Goal: Contribute content: Contribute content

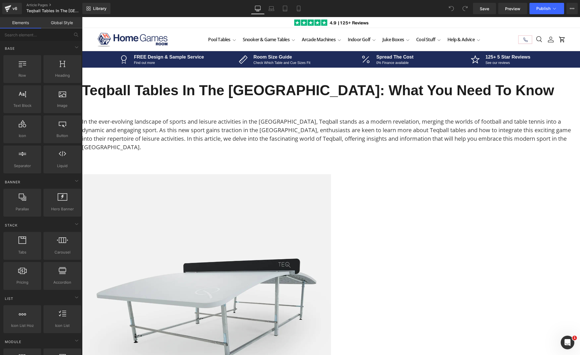
click at [242, 95] on h1 "Teqball Tables in the UK: What You Need to Know" at bounding box center [331, 90] width 498 height 17
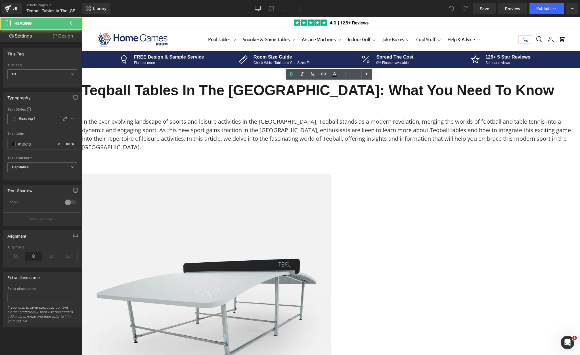
click at [259, 86] on h1 "Teqball Tables in the UK: What You Need to Know" at bounding box center [331, 90] width 498 height 17
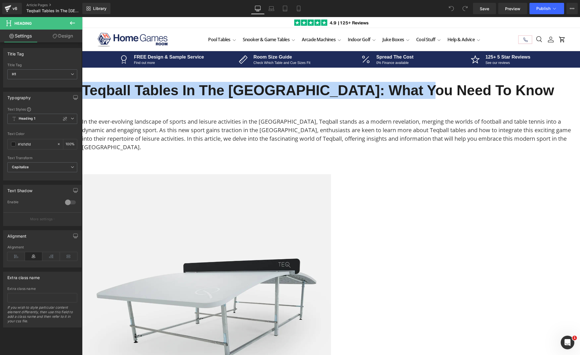
copy h1 "Teqball Tables in the UK: What You Need to Know"
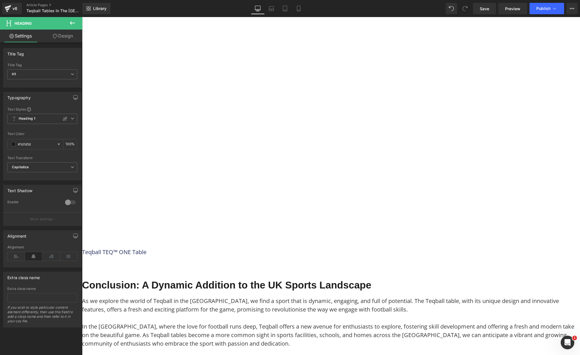
scroll to position [1187, 0]
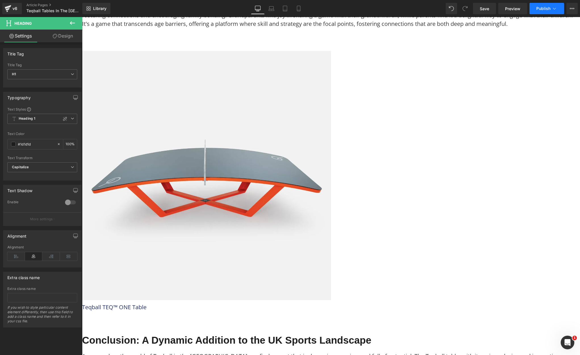
click at [541, 8] on span "Publish" at bounding box center [543, 8] width 14 height 5
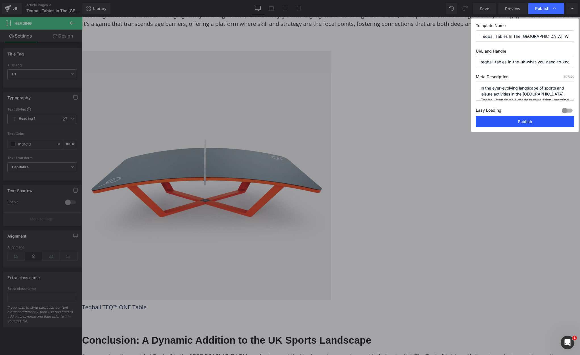
click at [510, 123] on button "Publish" at bounding box center [525, 121] width 98 height 11
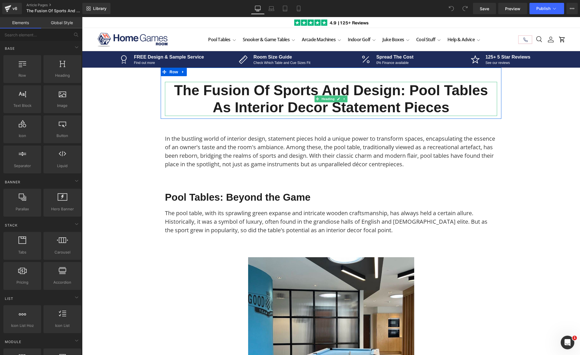
click at [275, 107] on h1 "The Fusion of Sports and Design: Pool Tables as Interior Decor Statement Pieces" at bounding box center [331, 99] width 332 height 34
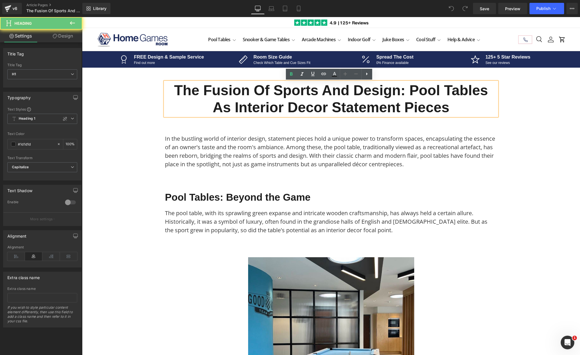
click at [279, 104] on h1 "The Fusion of Sports and Design: Pool Tables as Interior Decor Statement Pieces" at bounding box center [331, 99] width 332 height 34
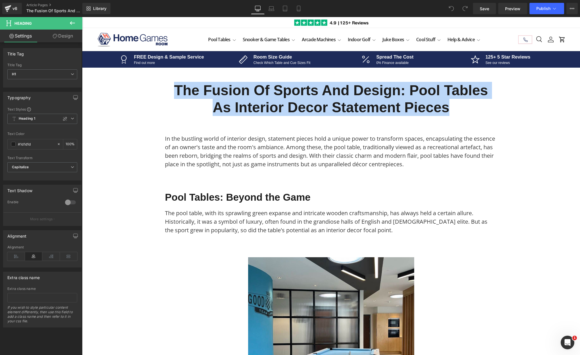
copy h1 "The Fusion of Sports and Design: Pool Tables as Interior Decor Statement Pieces"
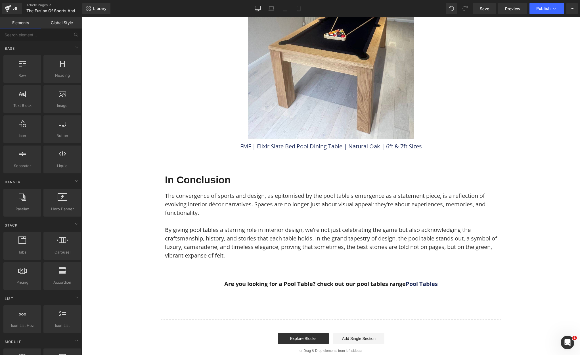
scroll to position [1448, 0]
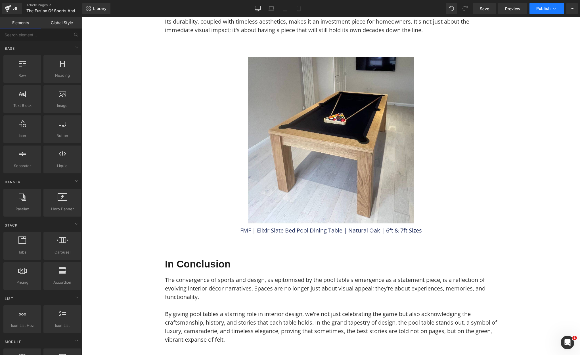
click at [543, 8] on span "Publish" at bounding box center [543, 8] width 14 height 5
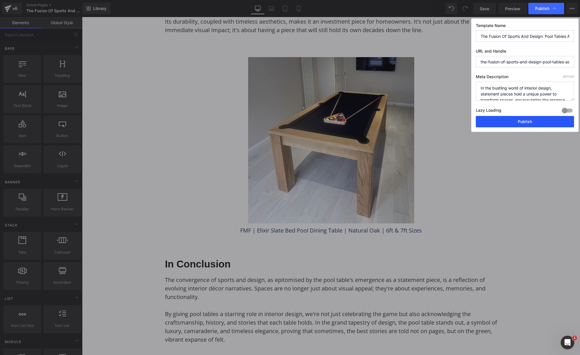
click at [494, 122] on button "Publish" at bounding box center [525, 121] width 98 height 11
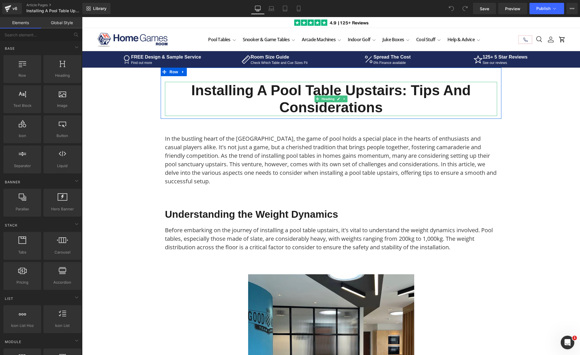
click at [245, 110] on h1 "Installing a Pool Table Upstairs: Tips and Considerations" at bounding box center [331, 99] width 332 height 34
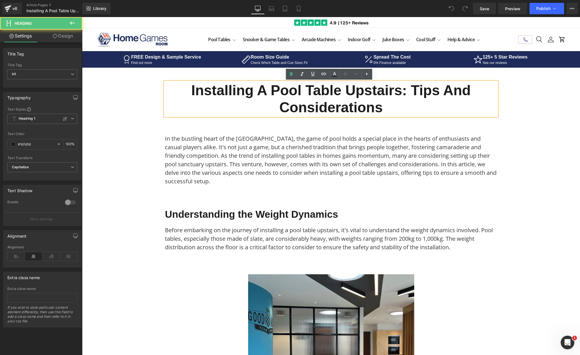
click at [252, 99] on h1 "Installing a Pool Table Upstairs: Tips and Considerations" at bounding box center [331, 99] width 332 height 34
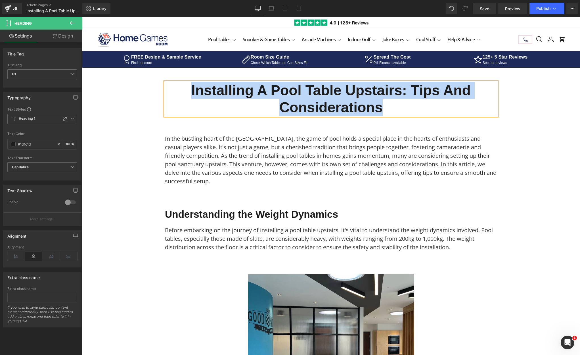
copy h1 "Installing a Pool Table Upstairs: Tips and Considerations"
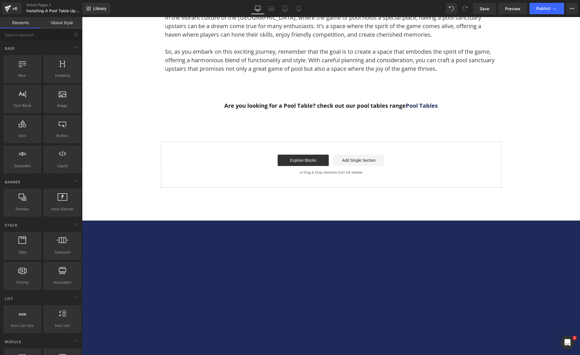
scroll to position [1817, 0]
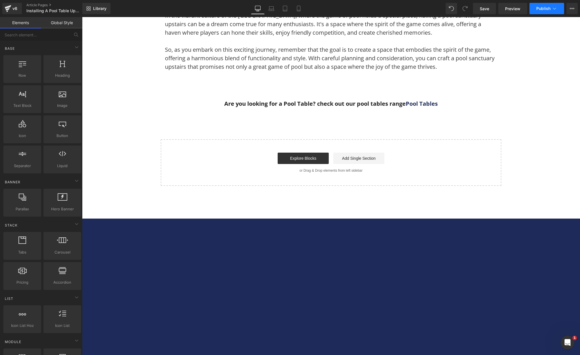
click at [545, 10] on span "Publish" at bounding box center [543, 8] width 14 height 5
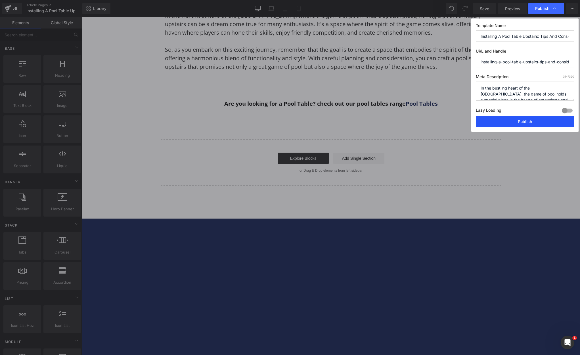
drag, startPoint x: 488, startPoint y: 125, endPoint x: 369, endPoint y: 26, distance: 154.7
click at [488, 125] on button "Publish" at bounding box center [525, 121] width 98 height 11
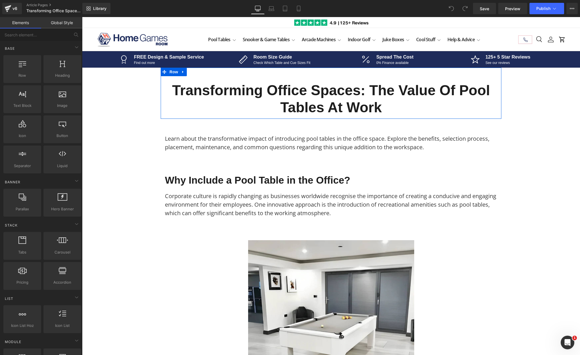
click at [227, 85] on h1 "Transforming Office Spaces: The Value of Pool Tables at Work" at bounding box center [331, 99] width 332 height 34
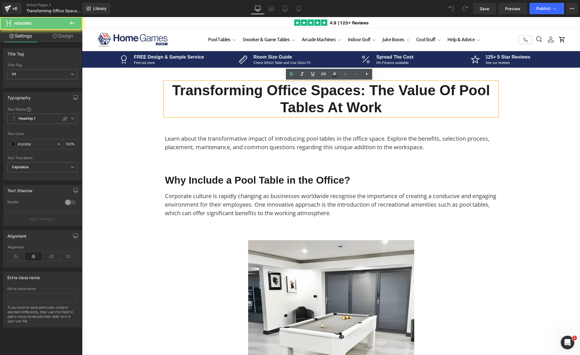
click at [244, 90] on h1 "Transforming Office Spaces: The Value of Pool Tables at Work" at bounding box center [331, 99] width 332 height 34
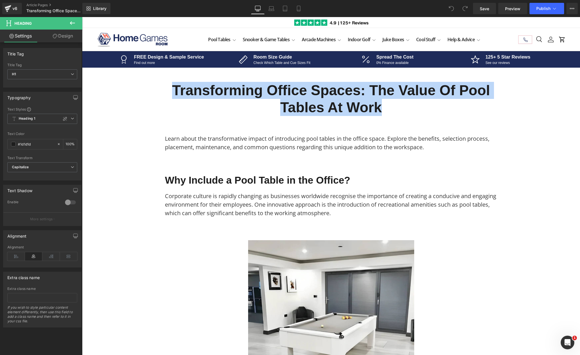
copy h1 "Transforming Office Spaces: The Value of Pool Tables at Work"
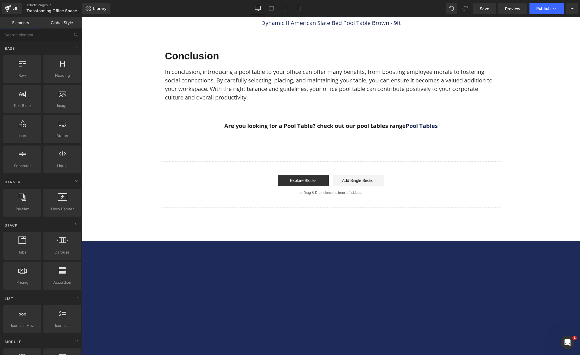
scroll to position [2158, 0]
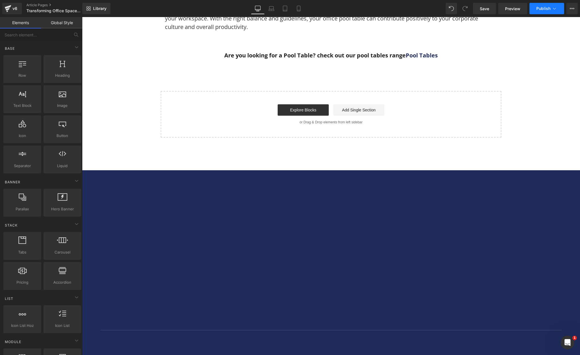
click at [535, 7] on button "Publish" at bounding box center [547, 8] width 35 height 11
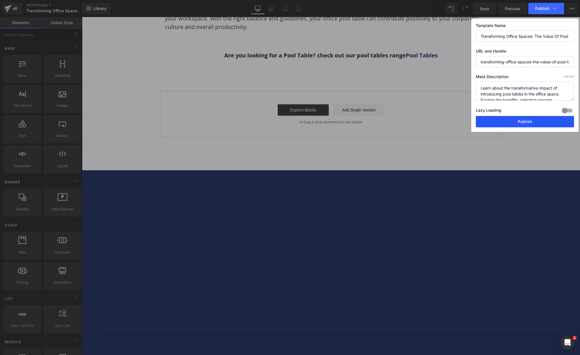
click at [488, 120] on button "Publish" at bounding box center [525, 121] width 98 height 11
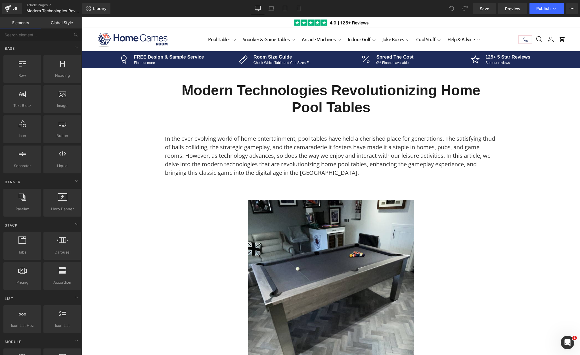
click at [279, 101] on h1 "Modern Technologies Revolutionizing Home Pool Tables" at bounding box center [331, 99] width 332 height 34
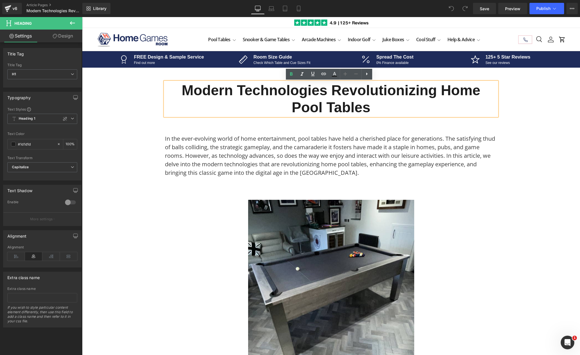
click at [295, 122] on div "In the ever-evolving world of home entertainment, pool tables have held a cheri…" at bounding box center [331, 149] width 341 height 61
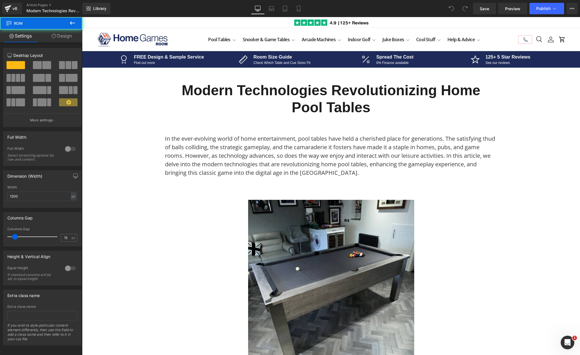
click at [300, 95] on h1 "Modern Technologies Revolutionizing Home Pool Tables" at bounding box center [331, 99] width 332 height 34
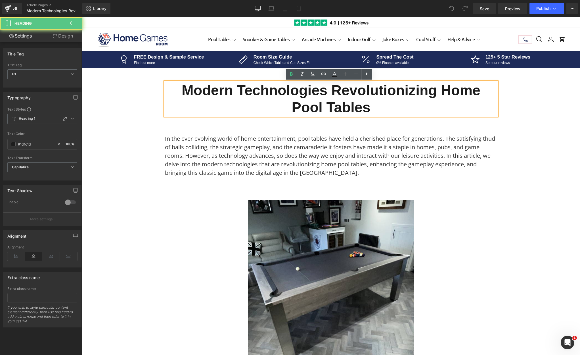
click at [315, 96] on h1 "Modern Technologies Revolutionizing Home Pool Tables" at bounding box center [331, 99] width 332 height 34
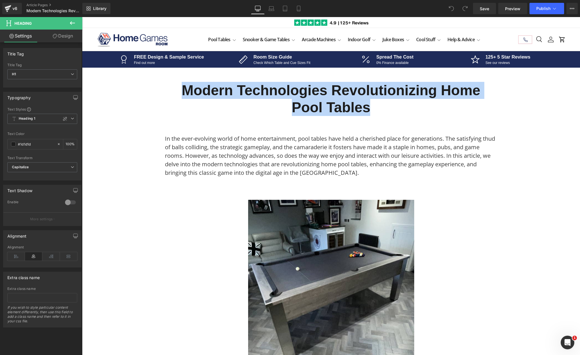
copy h1 "Modern Technologies Revolutionizing Home Pool Tables"
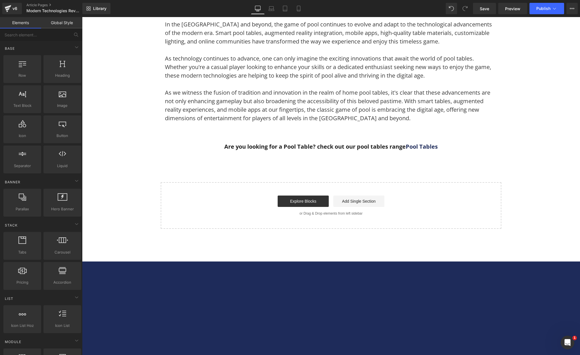
scroll to position [2073, 0]
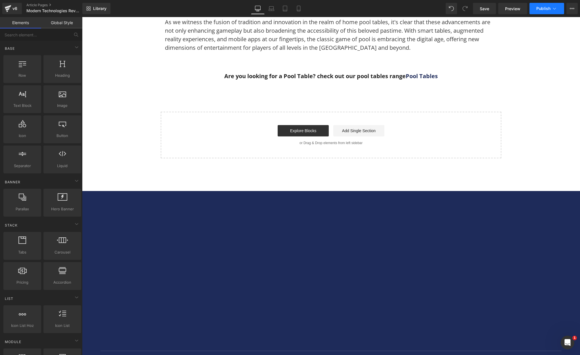
click at [543, 6] on span "Publish" at bounding box center [543, 8] width 14 height 5
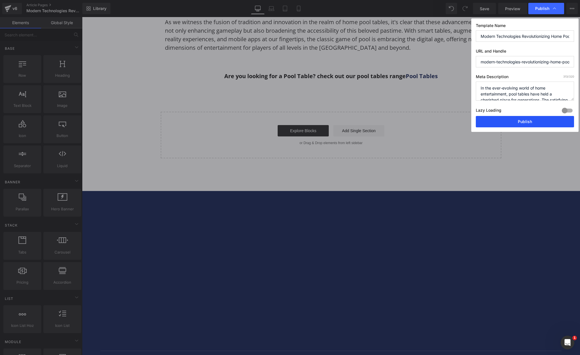
click at [488, 123] on button "Publish" at bounding box center [525, 121] width 98 height 11
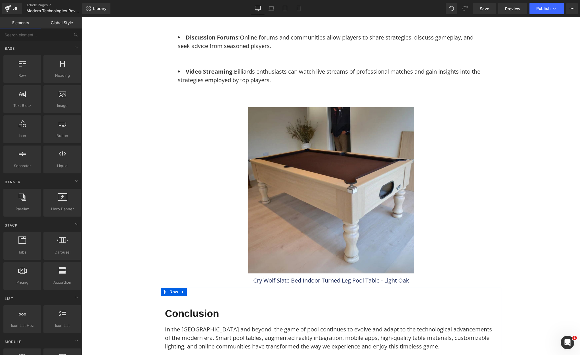
scroll to position [1647, 0]
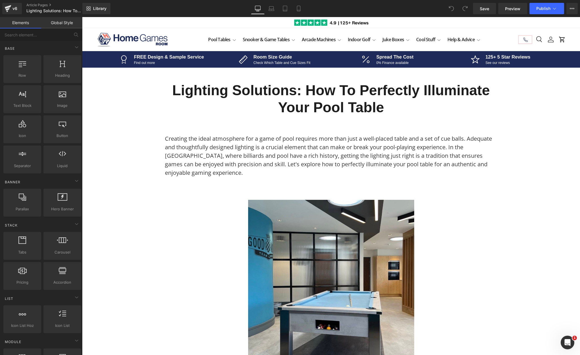
click at [280, 98] on h1 "Lighting Solutions: How to Perfectly Illuminate Your Pool Table" at bounding box center [331, 99] width 332 height 34
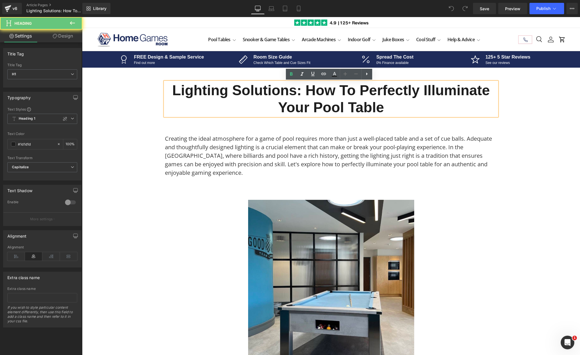
click at [288, 98] on h1 "Lighting Solutions: How to Perfectly Illuminate Your Pool Table" at bounding box center [331, 99] width 332 height 34
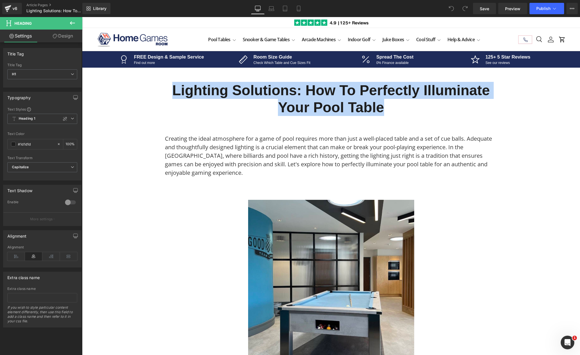
copy h1 "Lighting Solutions: How to Perfectly Illuminate Your Pool Table"
drag, startPoint x: 156, startPoint y: 280, endPoint x: 168, endPoint y: 279, distance: 11.9
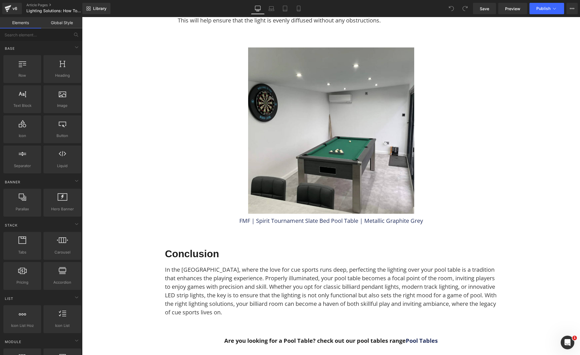
scroll to position [1789, 0]
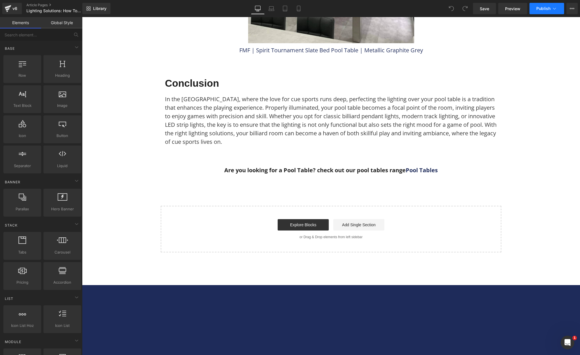
click at [545, 11] on span "Publish" at bounding box center [543, 8] width 14 height 5
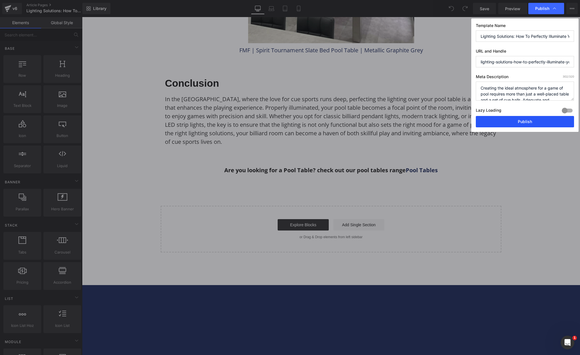
drag, startPoint x: 505, startPoint y: 121, endPoint x: 328, endPoint y: 23, distance: 201.6
click at [505, 121] on button "Publish" at bounding box center [525, 121] width 98 height 11
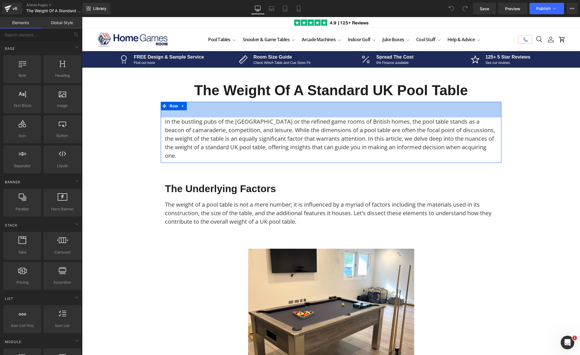
click at [295, 95] on h1 "The Weight of a Standard UK Pool Table" at bounding box center [331, 90] width 332 height 17
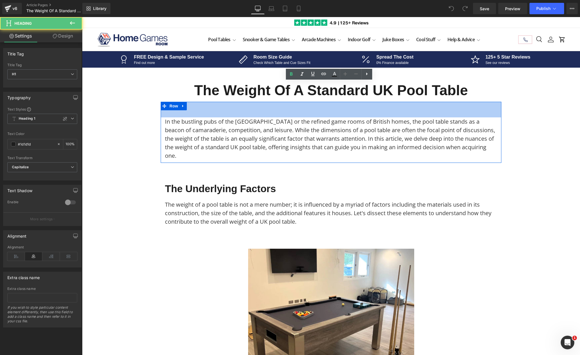
click at [311, 90] on h1 "The Weight of a Standard UK Pool Table" at bounding box center [331, 90] width 332 height 17
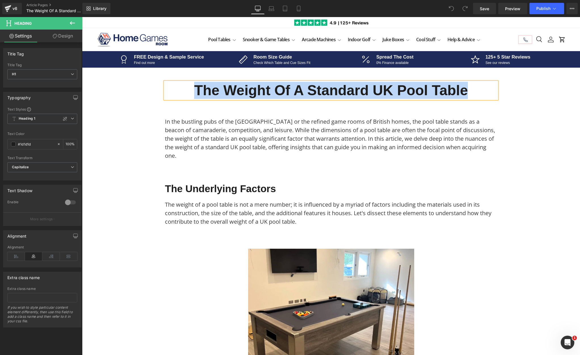
copy h1 "The Weight of a Standard UK Pool Table"
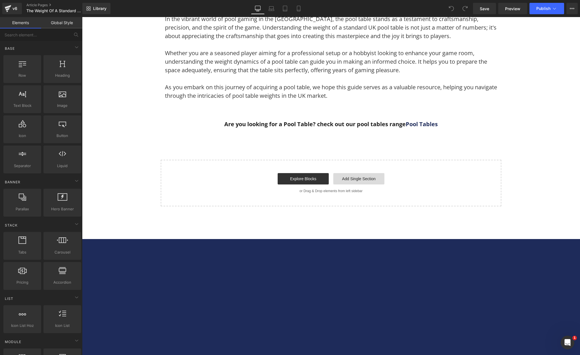
scroll to position [1931, 0]
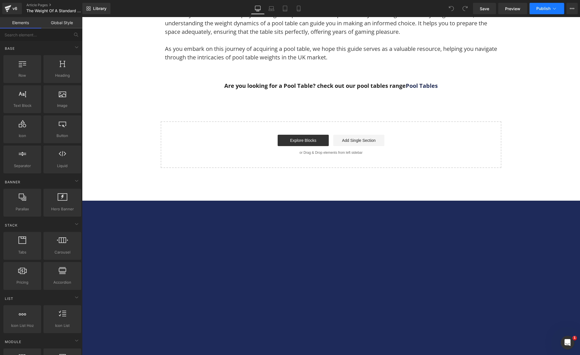
click at [545, 8] on span "Publish" at bounding box center [543, 8] width 14 height 5
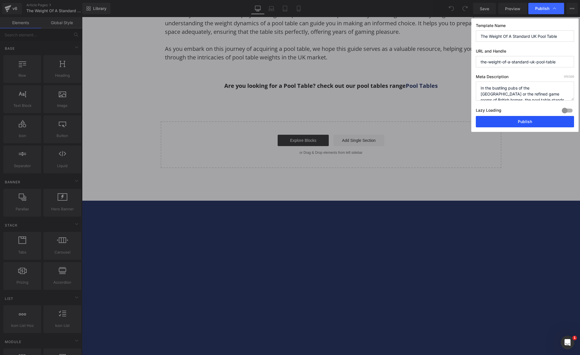
click at [503, 121] on button "Publish" at bounding box center [525, 121] width 98 height 11
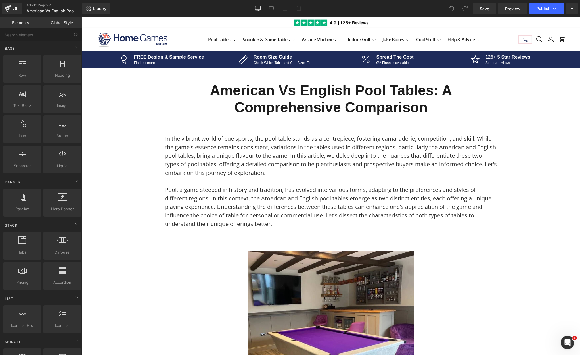
click at [249, 110] on h1 "American vs English Pool Tables: A Comprehensive Comparison" at bounding box center [331, 99] width 332 height 34
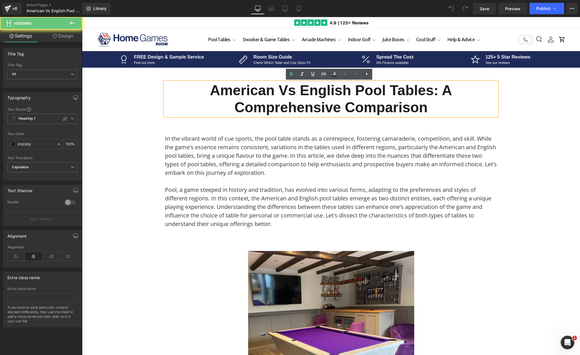
click at [263, 96] on h1 "American vs English Pool Tables: A Comprehensive Comparison" at bounding box center [331, 99] width 332 height 34
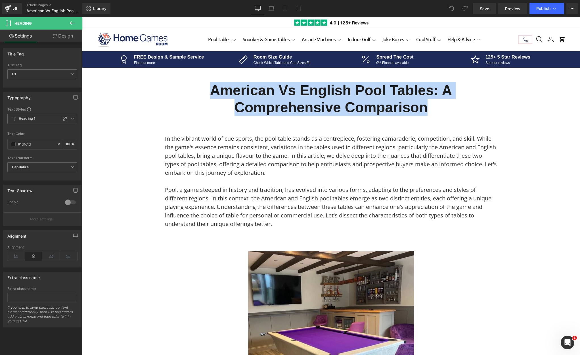
copy h1 "American vs English Pool Tables: A Comprehensive Comparison"
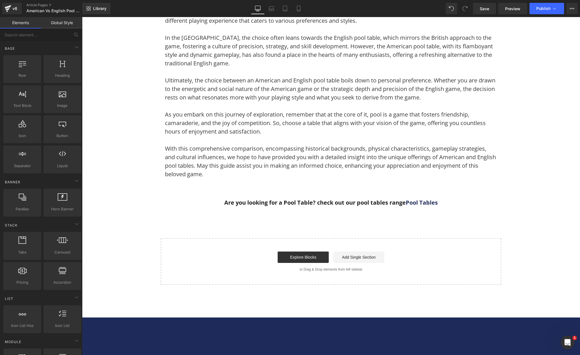
scroll to position [2073, 0]
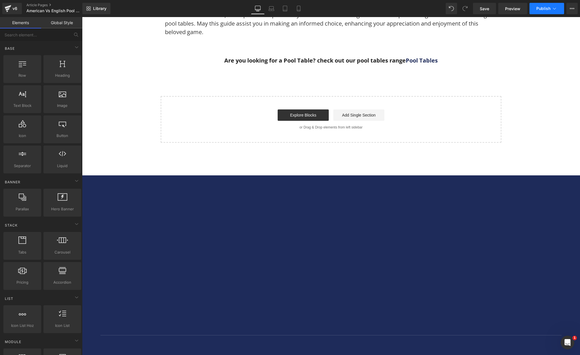
click at [548, 10] on span "Publish" at bounding box center [543, 8] width 14 height 5
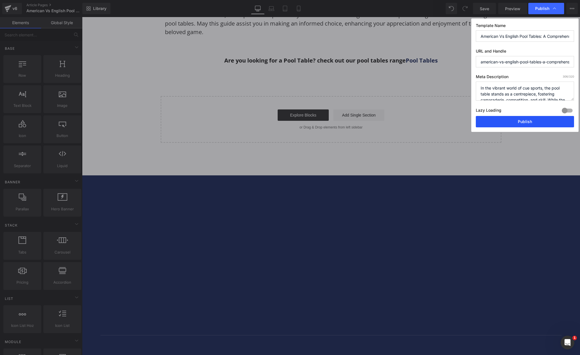
click at [510, 119] on button "Publish" at bounding box center [525, 121] width 98 height 11
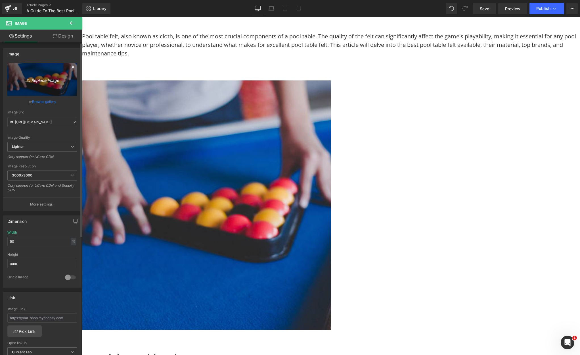
click at [53, 80] on icon "Replace Image" at bounding box center [42, 79] width 45 height 7
type input "C:\fakepath\Pool Tables Free Images (63).png"
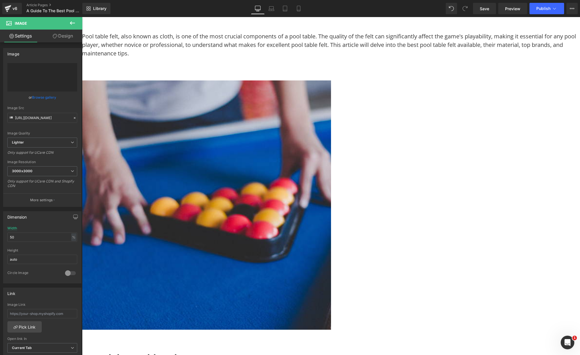
type input "[URL][DOMAIN_NAME]"
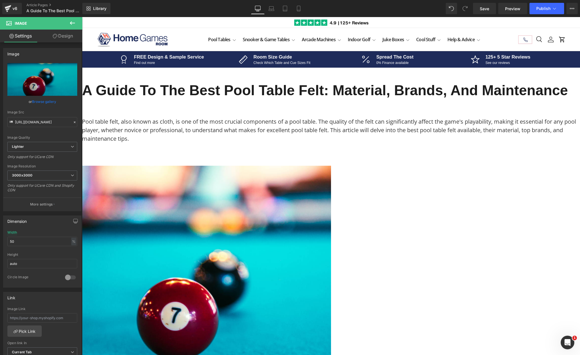
drag, startPoint x: 531, startPoint y: 89, endPoint x: 529, endPoint y: 30, distance: 59.4
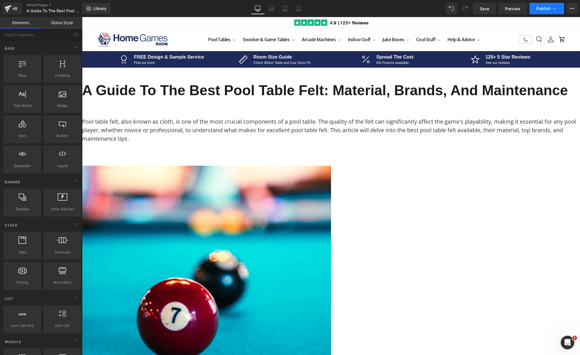
click at [536, 9] on button "Publish" at bounding box center [547, 8] width 35 height 11
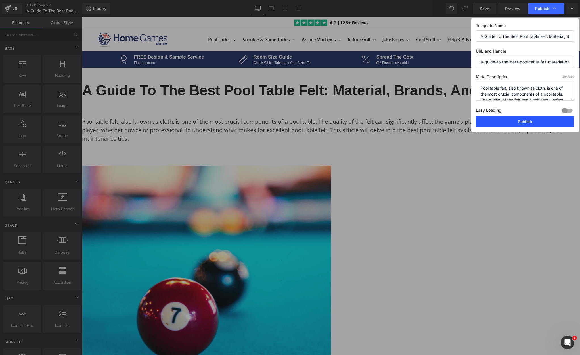
click at [499, 122] on button "Publish" at bounding box center [525, 121] width 98 height 11
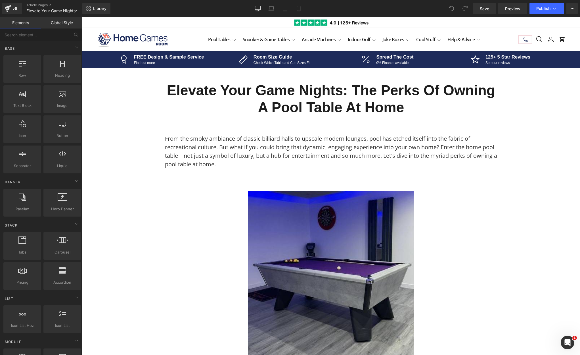
click at [300, 109] on h1 "Elevate Your Game Nights: The Perks of Owning a Pool Table at Home" at bounding box center [331, 99] width 332 height 34
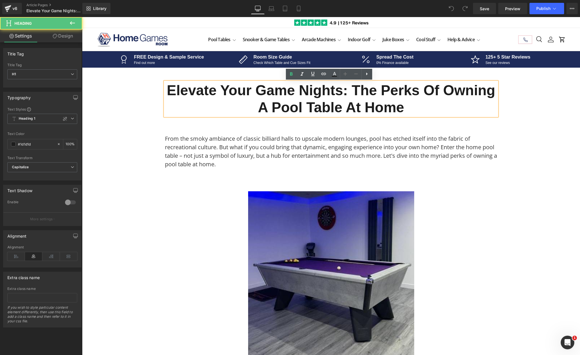
click at [281, 102] on h1 "Elevate Your Game Nights: The Perks of Owning a Pool Table at Home" at bounding box center [331, 99] width 332 height 34
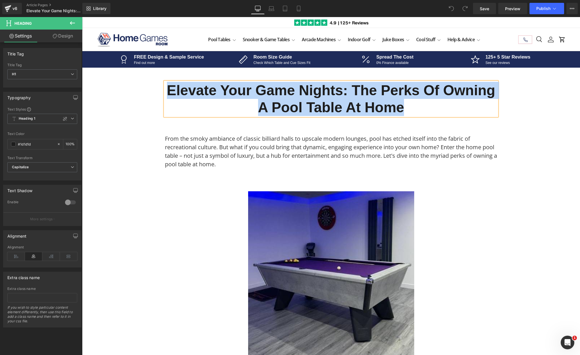
copy h1 "Elevate Your Game Nights: The Perks of Owning a Pool Table at Home"
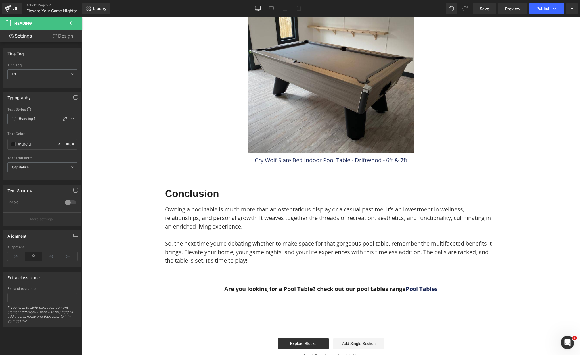
scroll to position [2016, 0]
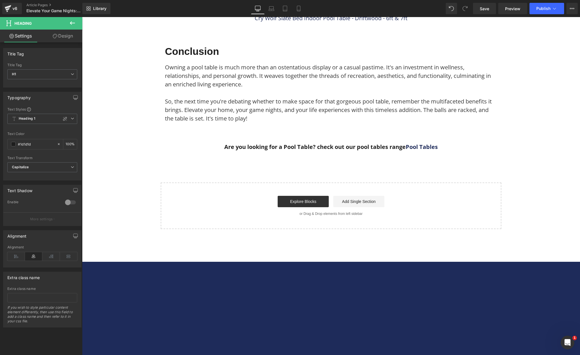
drag, startPoint x: 543, startPoint y: 63, endPoint x: 543, endPoint y: 59, distance: 4.0
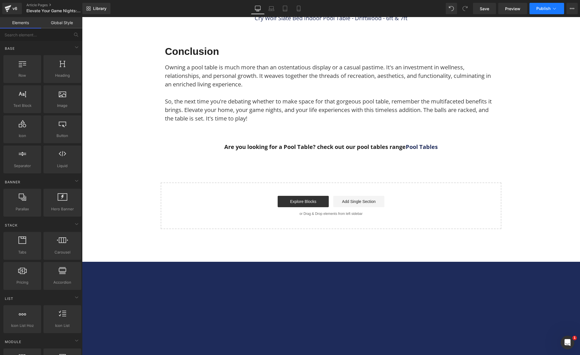
click at [539, 11] on button "Publish" at bounding box center [547, 8] width 35 height 11
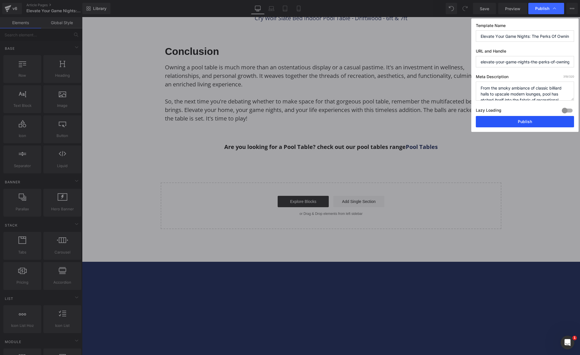
drag, startPoint x: 482, startPoint y: 120, endPoint x: 400, endPoint y: 104, distance: 83.8
click at [482, 120] on button "Publish" at bounding box center [525, 121] width 98 height 11
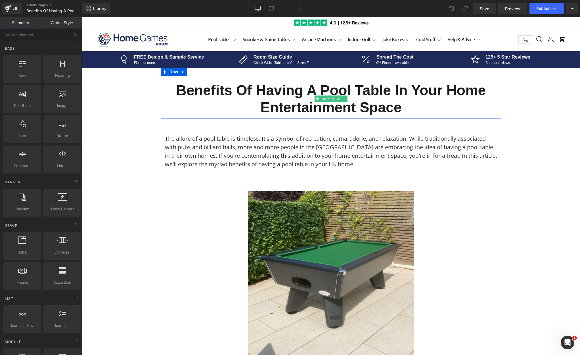
click at [286, 95] on h1 "Benefits of Having a Pool Table in Your Home Entertainment Space" at bounding box center [331, 99] width 332 height 34
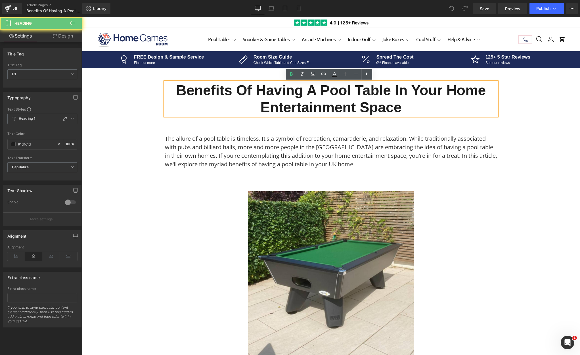
click at [266, 103] on h1 "Benefits of Having a Pool Table in Your Home Entertainment Space" at bounding box center [331, 99] width 332 height 34
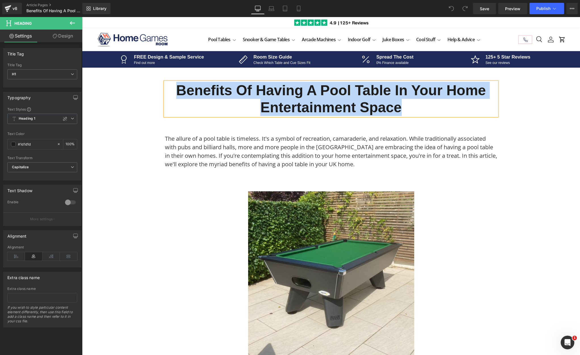
copy h1 "Benefits of Having a Pool Table in Your Home Entertainment Space"
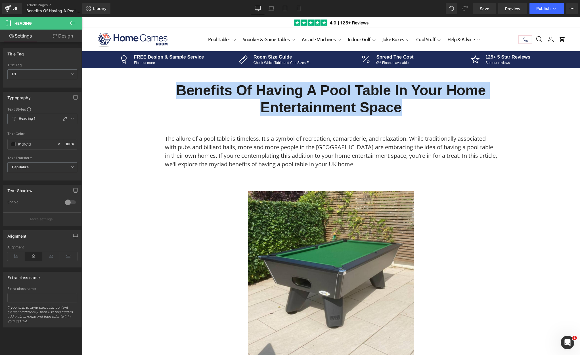
drag, startPoint x: 578, startPoint y: 277, endPoint x: 657, endPoint y: 30, distance: 259.1
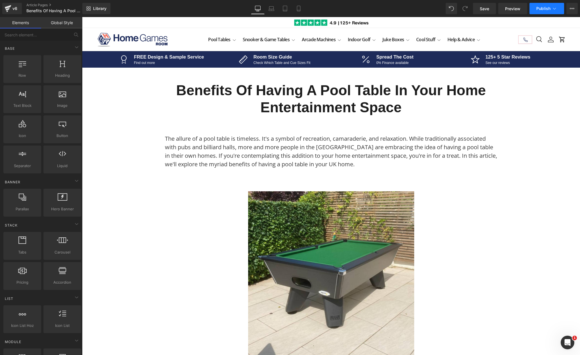
click at [541, 11] on span "Publish" at bounding box center [543, 8] width 14 height 5
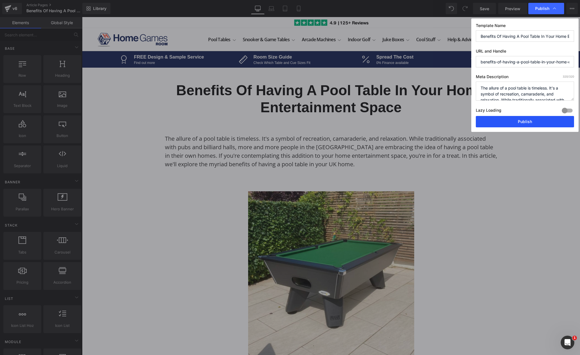
click at [493, 122] on button "Publish" at bounding box center [525, 121] width 98 height 11
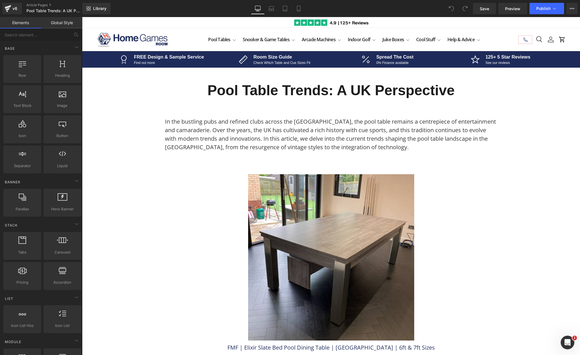
click at [281, 94] on h1 "Pool Table Trends: A UK Perspective" at bounding box center [331, 90] width 332 height 17
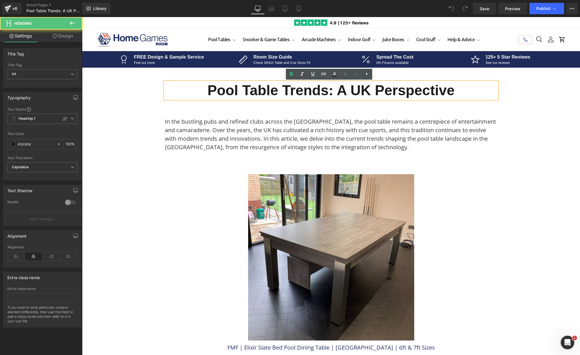
click at [288, 89] on h1 "Pool Table Trends: A UK Perspective" at bounding box center [331, 90] width 332 height 17
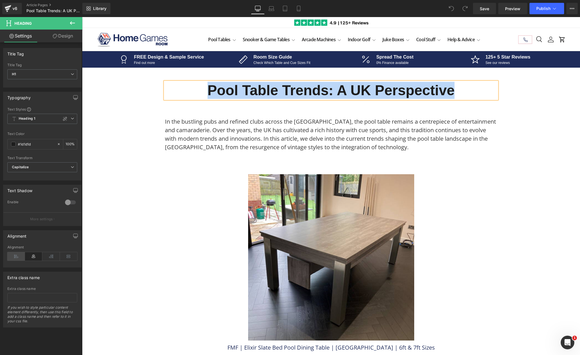
copy h1 "Pool Table Trends: A UK Perspective"
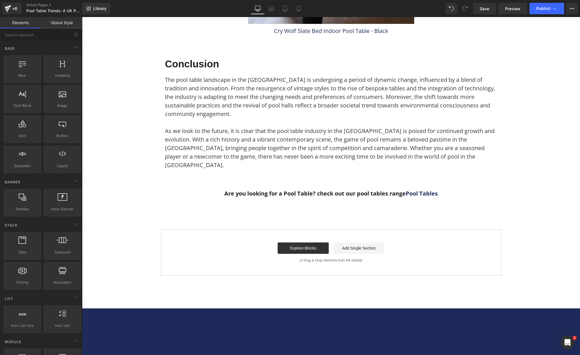
scroll to position [1476, 0]
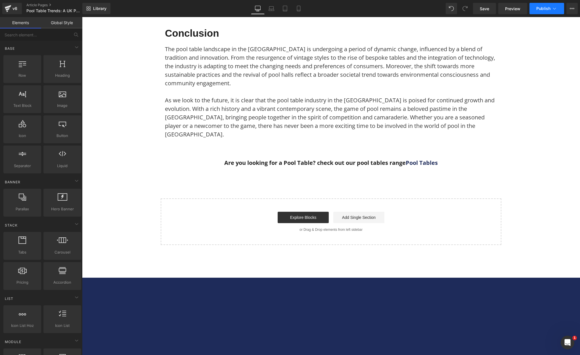
click at [548, 7] on button "Publish" at bounding box center [547, 8] width 35 height 11
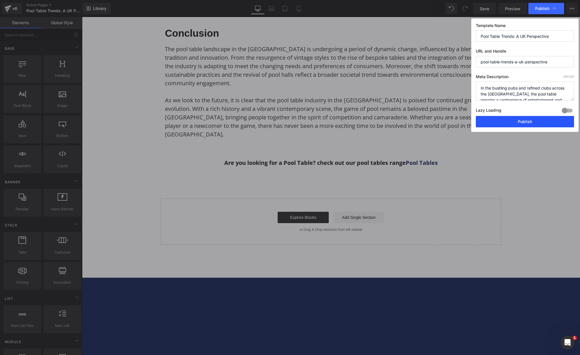
click at [495, 121] on button "Publish" at bounding box center [525, 121] width 98 height 11
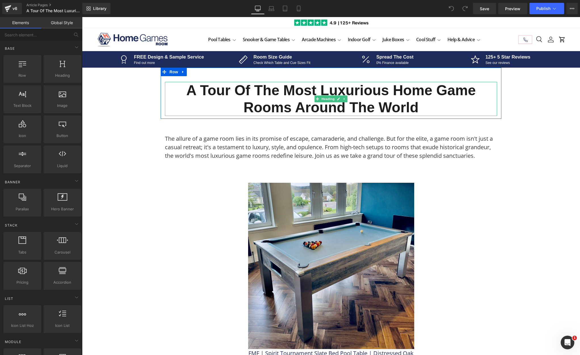
click at [246, 95] on h1 "A Tour of the Most Luxurious Home Game Rooms Around the World" at bounding box center [331, 99] width 332 height 34
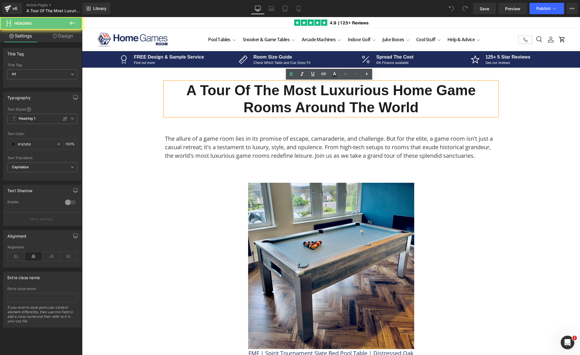
click at [271, 94] on h1 "A Tour of the Most Luxurious Home Game Rooms Around the World" at bounding box center [331, 99] width 332 height 34
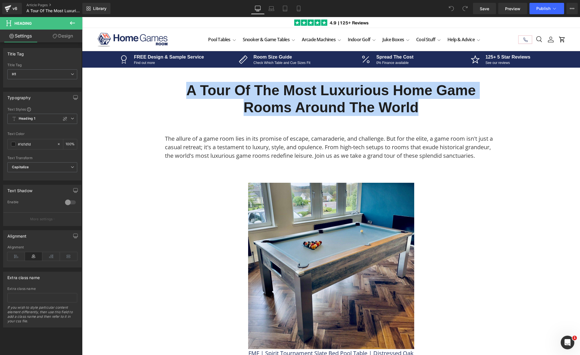
copy h1 "A Tour of the Most Luxurious Home Game Rooms Around the World"
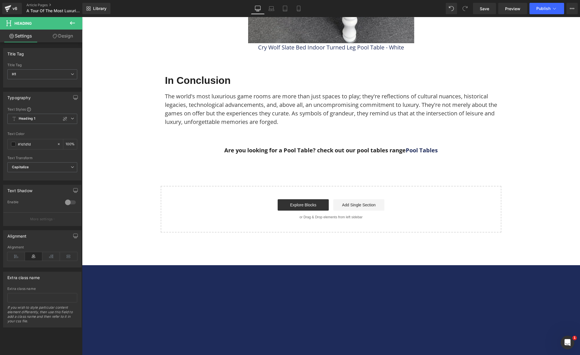
scroll to position [1618, 0]
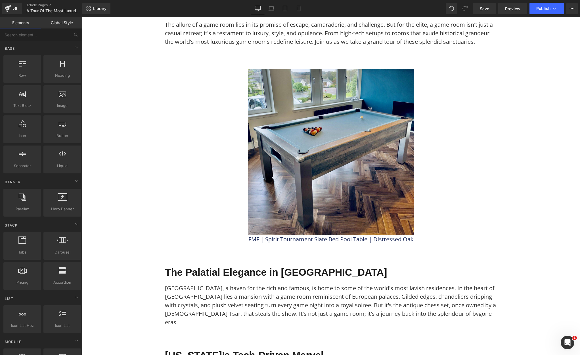
scroll to position [0, 0]
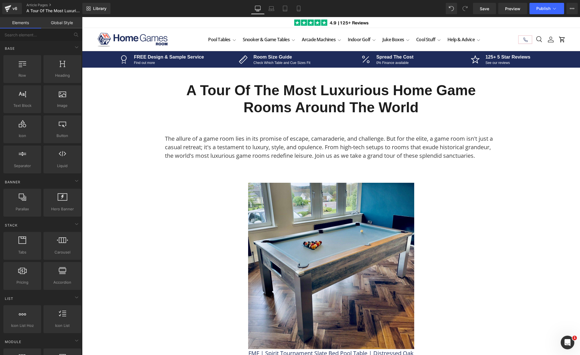
drag, startPoint x: 553, startPoint y: 98, endPoint x: 553, endPoint y: 66, distance: 31.8
click at [551, 13] on button "Publish" at bounding box center [547, 8] width 35 height 11
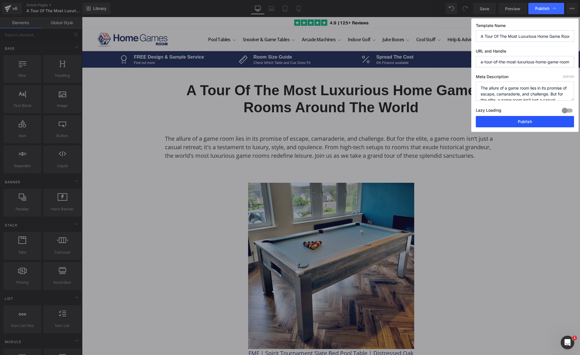
drag, startPoint x: 495, startPoint y: 122, endPoint x: 405, endPoint y: 107, distance: 91.0
click at [495, 122] on button "Publish" at bounding box center [525, 121] width 98 height 11
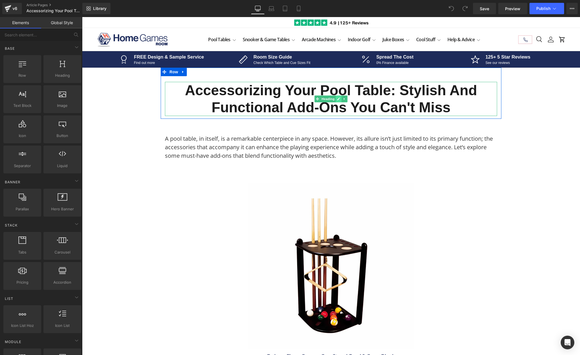
click at [336, 99] on link at bounding box center [339, 98] width 6 height 7
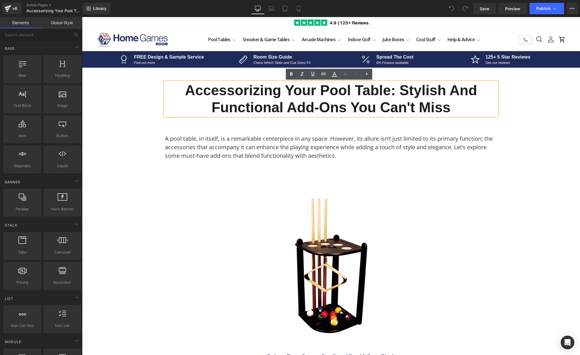
click at [265, 97] on h1 "Accessorizing Your Pool Table: Stylish and Functional Add-ons You Can't Miss" at bounding box center [331, 99] width 332 height 34
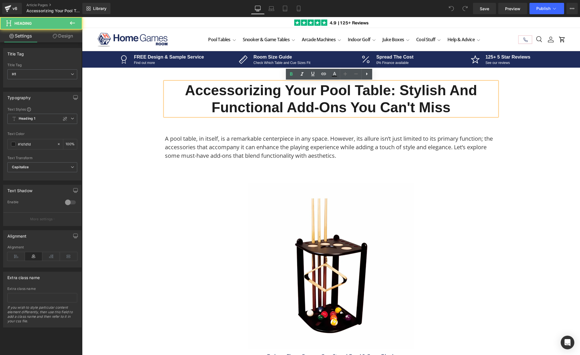
click at [274, 99] on h1 "Accessorizing Your Pool Table: Stylish and Functional Add-ons You Can't Miss" at bounding box center [331, 99] width 332 height 34
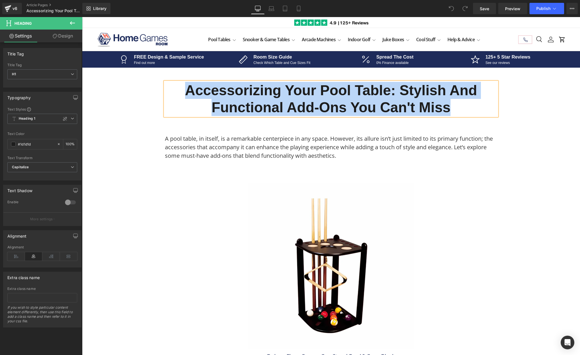
copy h1 "Accessorizing Your Pool Table: Stylish and Functional Add-ons You Can't Miss"
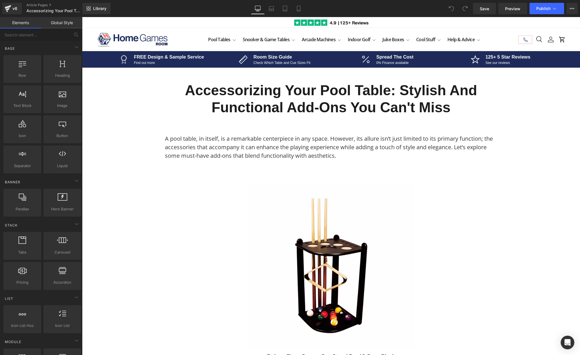
drag, startPoint x: 544, startPoint y: 124, endPoint x: 544, endPoint y: 51, distance: 73.3
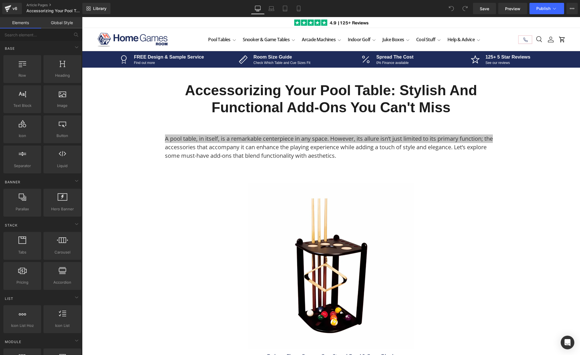
click at [537, 15] on div "Library Desktop Desktop Laptop Tablet Mobile Save Preview Publish Scheduled Vie…" at bounding box center [331, 8] width 498 height 17
click at [537, 11] on button "Publish" at bounding box center [547, 8] width 35 height 11
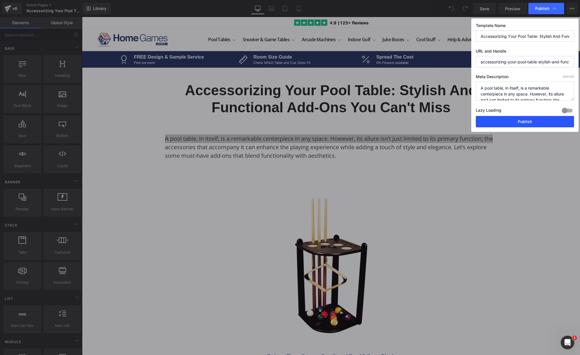
click at [503, 120] on button "Publish" at bounding box center [525, 121] width 98 height 11
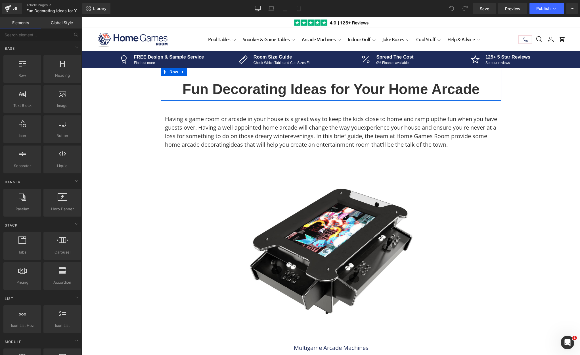
click at [224, 85] on h1 "Fun Decorating Ideas for Your Home Arcade" at bounding box center [331, 89] width 332 height 17
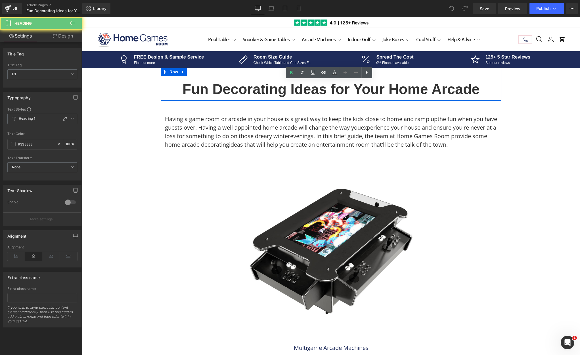
click at [234, 86] on h1 "Fun Decorating Ideas for Your Home Arcade" at bounding box center [331, 89] width 332 height 17
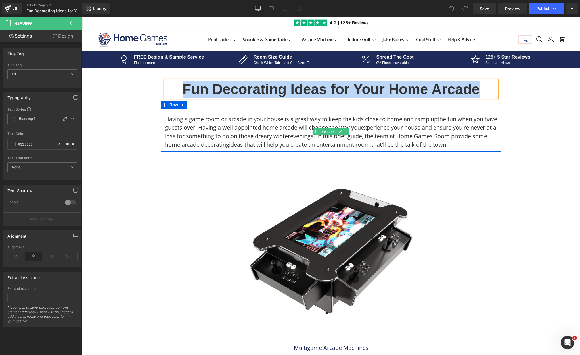
copy h1 "Fun Decorating Ideas for Your Home Arcade"
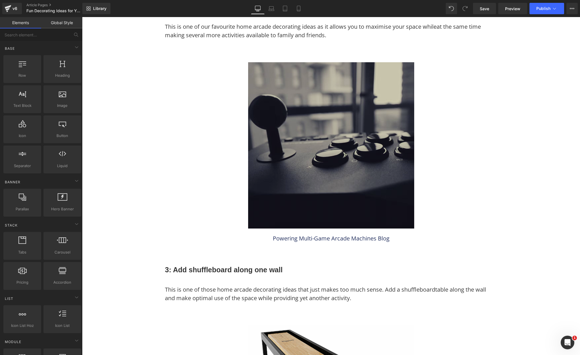
scroll to position [653, 0]
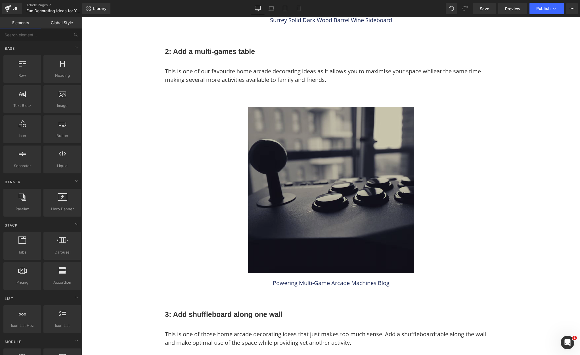
click at [341, 182] on img at bounding box center [331, 190] width 166 height 166
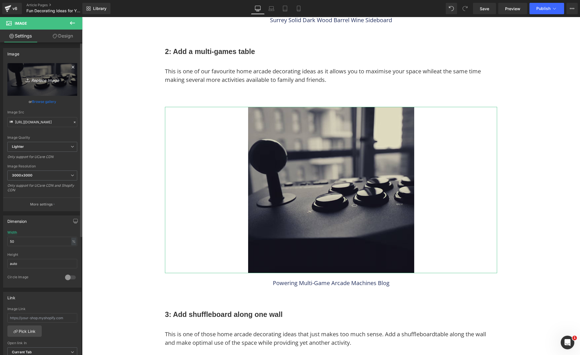
click at [52, 79] on icon "Replace Image" at bounding box center [42, 79] width 45 height 7
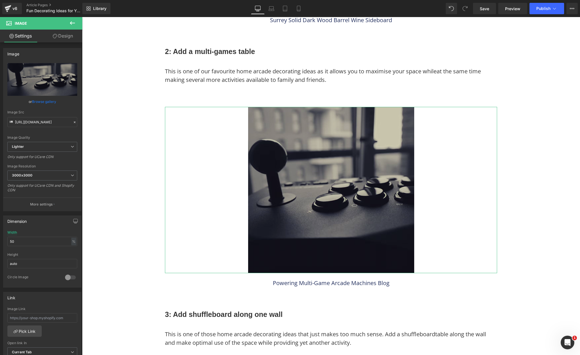
type input "C:\fakepath\Pool Tables Free Images (73).png"
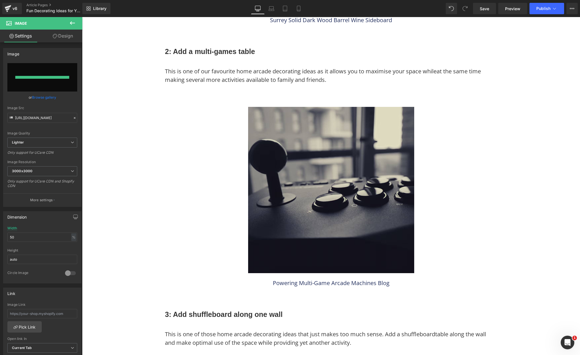
type input "[URL][DOMAIN_NAME]"
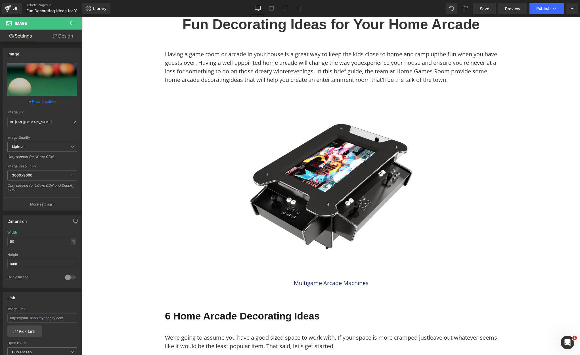
scroll to position [0, 0]
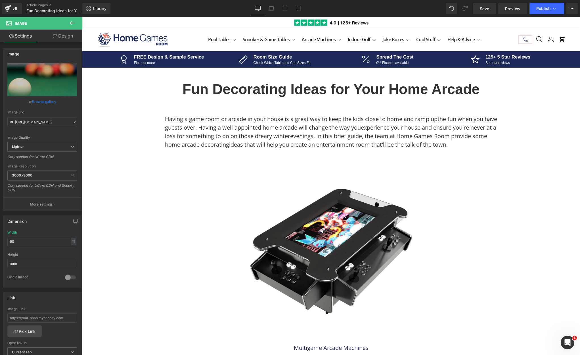
drag, startPoint x: 577, startPoint y: 236, endPoint x: 618, endPoint y: 32, distance: 207.6
click at [544, 7] on span "Publish" at bounding box center [543, 8] width 14 height 5
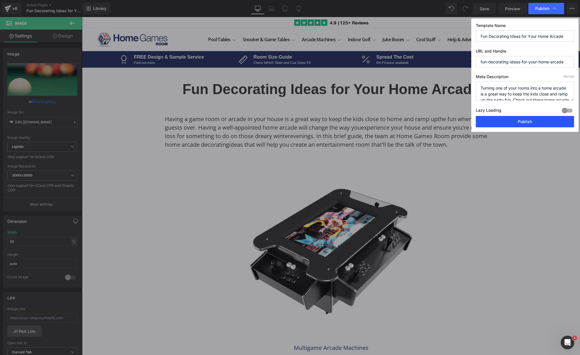
click at [485, 120] on button "Publish" at bounding box center [525, 121] width 98 height 11
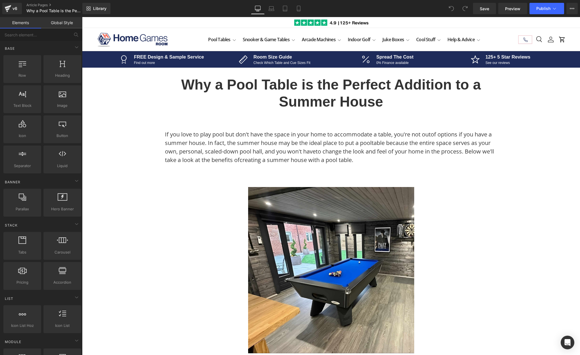
click at [208, 99] on h1 "Why a Pool Table is the Perfect Addition to a Summer House" at bounding box center [331, 93] width 332 height 34
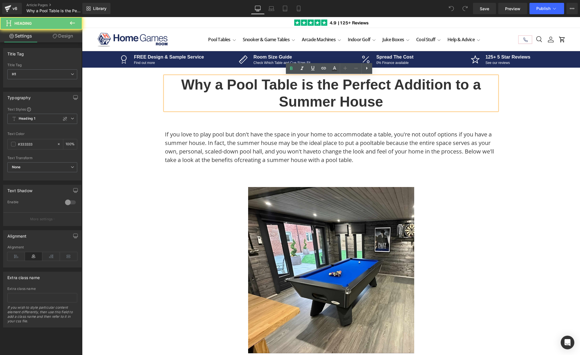
click at [237, 90] on h1 "Why a Pool Table is the Perfect Addition to a Summer House" at bounding box center [331, 93] width 332 height 34
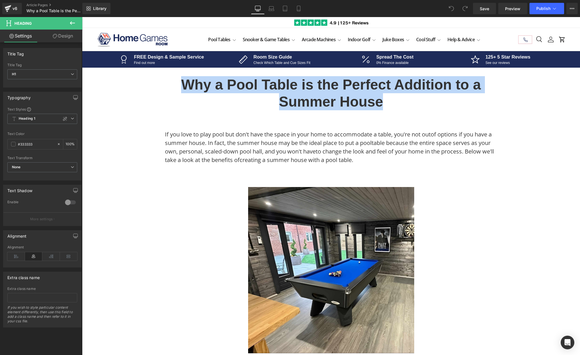
copy h1 "Why a Pool Table is the Perfect Addition to a Summer House"
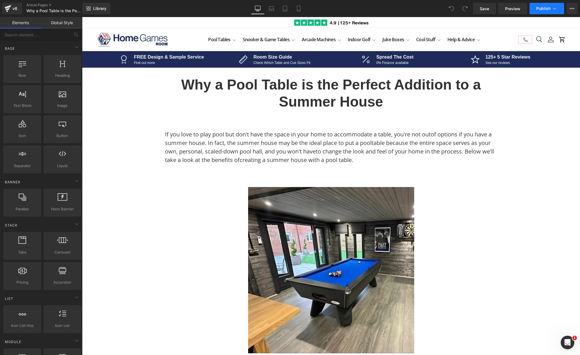
click at [558, 11] on button "Publish" at bounding box center [547, 8] width 35 height 11
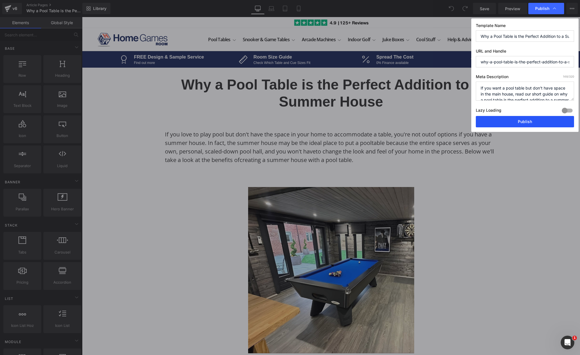
click at [500, 120] on button "Publish" at bounding box center [525, 121] width 98 height 11
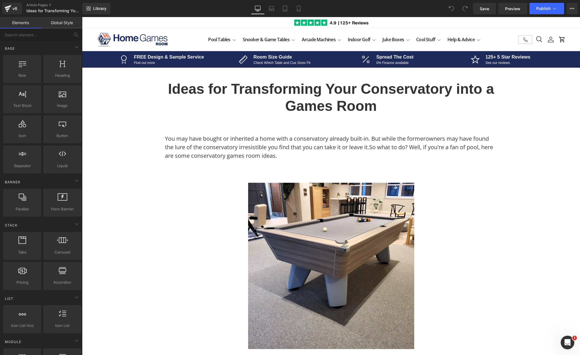
click at [237, 88] on h1 "Ideas for Transforming Your Conservatory into a Games Room" at bounding box center [331, 97] width 332 height 34
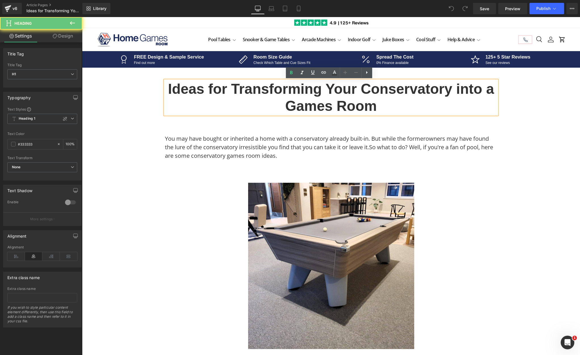
click at [262, 93] on h1 "Ideas for Transforming Your Conservatory into a Games Room" at bounding box center [331, 97] width 332 height 34
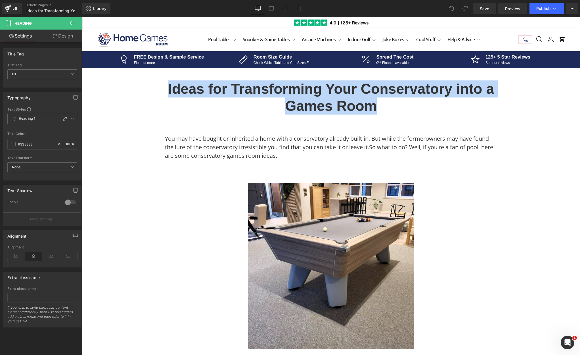
copy h1 "Ideas for Transforming Your Conservatory into a Games Room"
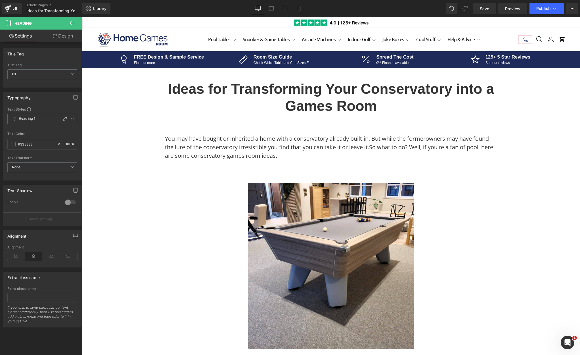
drag, startPoint x: 129, startPoint y: 253, endPoint x: 157, endPoint y: 265, distance: 30.4
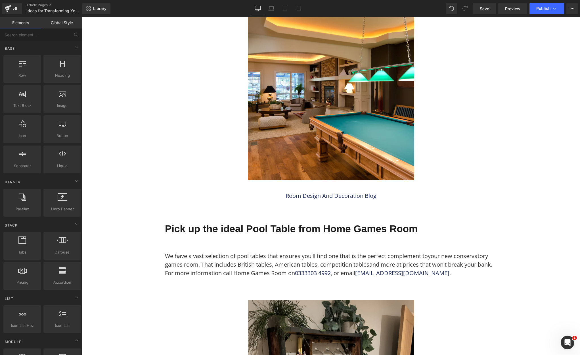
scroll to position [511, 0]
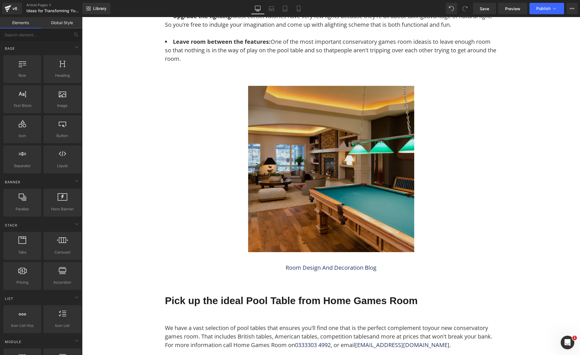
click at [279, 231] on img at bounding box center [331, 169] width 166 height 166
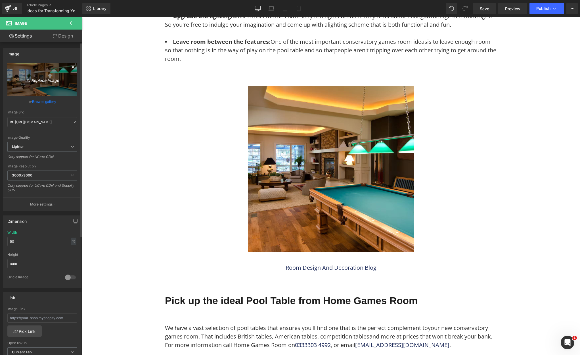
click at [41, 81] on icon "Replace Image" at bounding box center [42, 79] width 45 height 7
type input "C:\fakepath\Pool Tables Free Images (74).png"
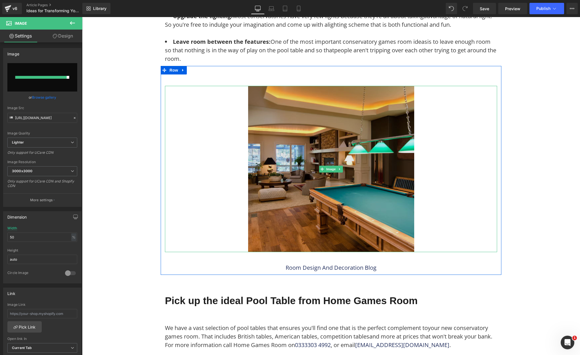
type input "https://ucarecdn.com/0e31a721-e4e3-42b7-a1a2-046608ff3e4b/-/format/auto/-/previ…"
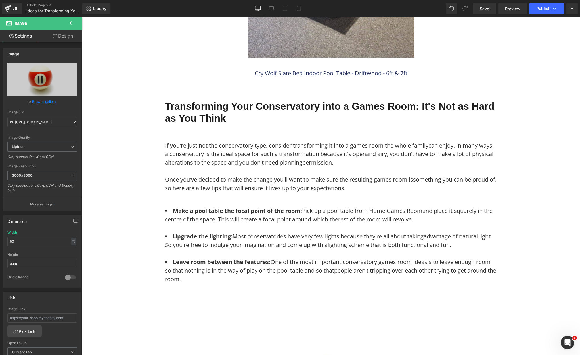
scroll to position [0, 0]
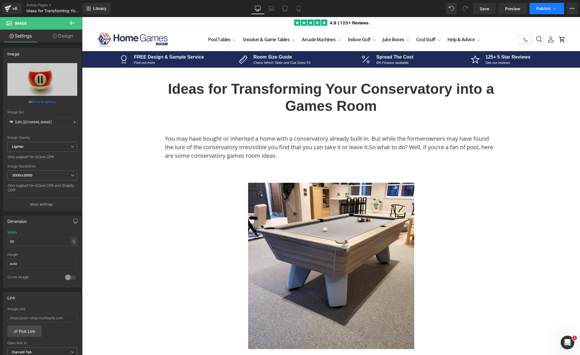
click at [541, 8] on span "Publish" at bounding box center [543, 8] width 14 height 5
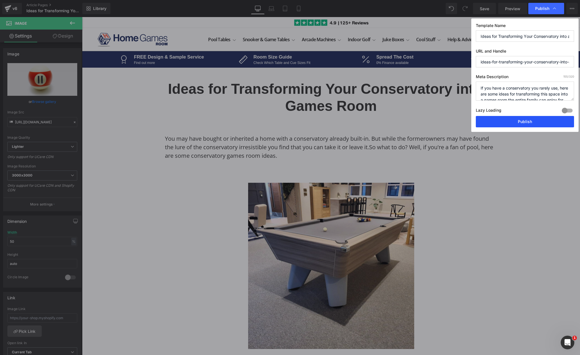
click at [503, 122] on button "Publish" at bounding box center [525, 121] width 98 height 11
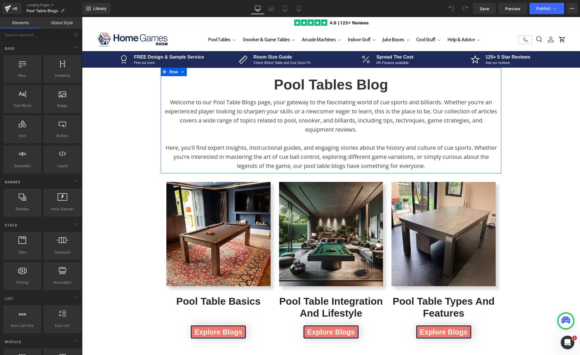
click at [296, 87] on h1 "Pool Tables Blog" at bounding box center [331, 84] width 332 height 17
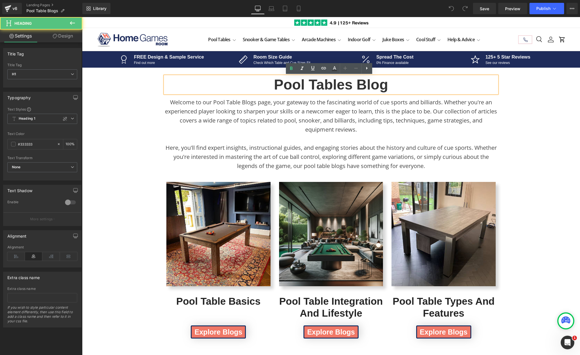
click at [298, 86] on h1 "Pool Tables Blog" at bounding box center [331, 84] width 332 height 17
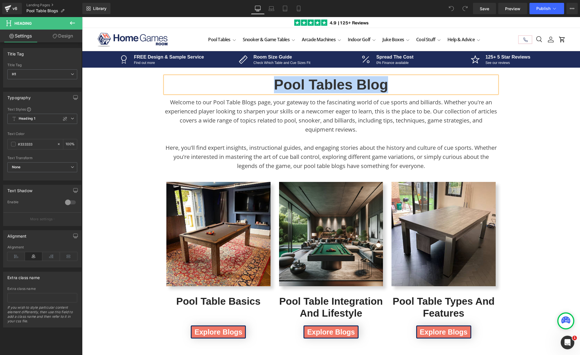
copy h1 "Pool Tables Blog"
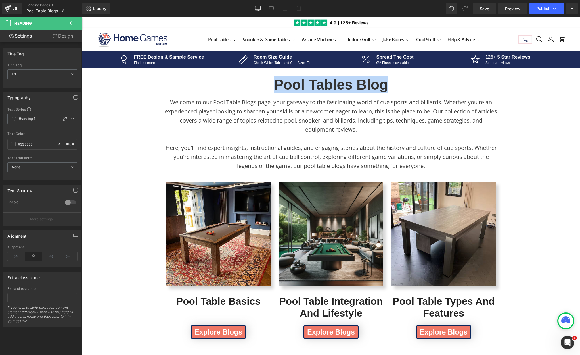
click at [127, 251] on div "Pool Tables Blog Heading Welcome to our Pool Table Blogs page, your gateway to …" at bounding box center [331, 343] width 498 height 551
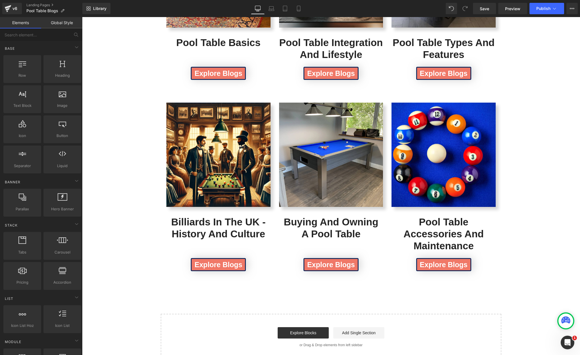
scroll to position [227, 0]
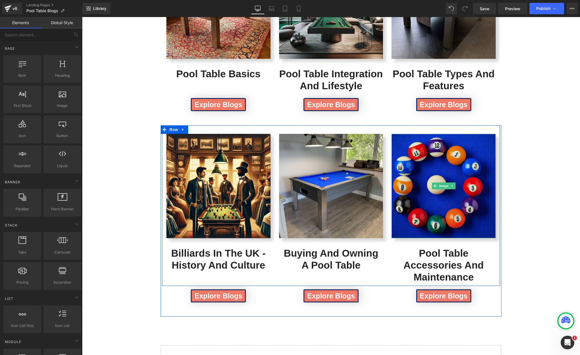
click at [425, 206] on img at bounding box center [444, 186] width 104 height 104
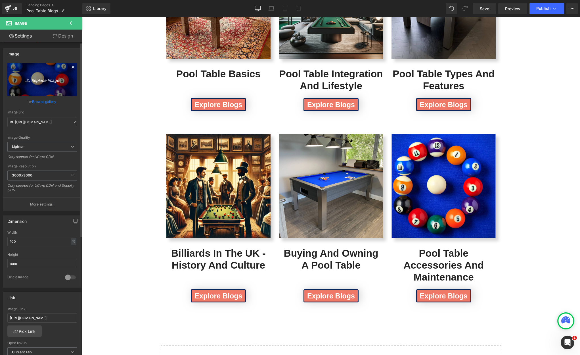
click at [48, 80] on icon "Replace Image" at bounding box center [42, 79] width 45 height 7
type input "C:\fakepath\Pool Tables Free Images (62).png"
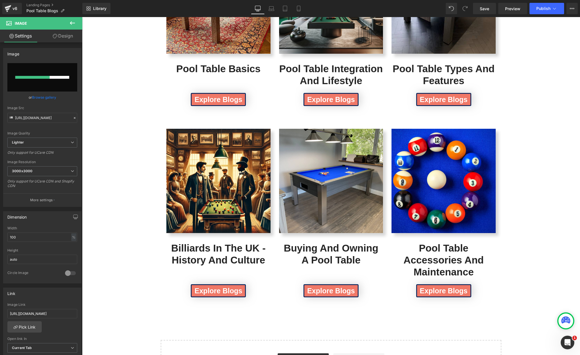
scroll to position [284, 0]
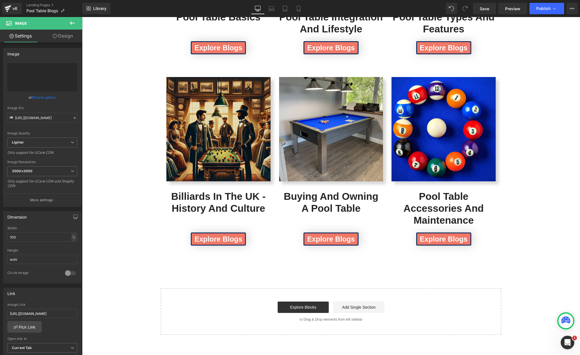
type input "https://ucarecdn.com/e7e51062-c54b-4ba0-b82f-b612f01b1e02/-/format/auto/-/previ…"
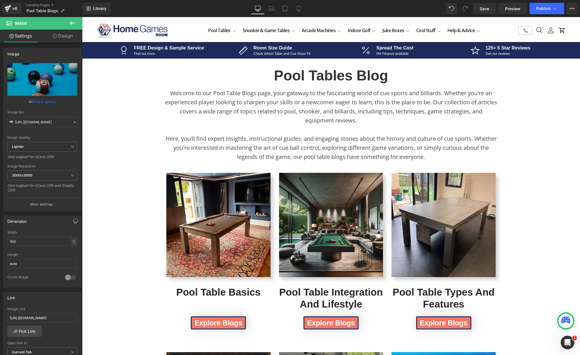
scroll to position [0, 0]
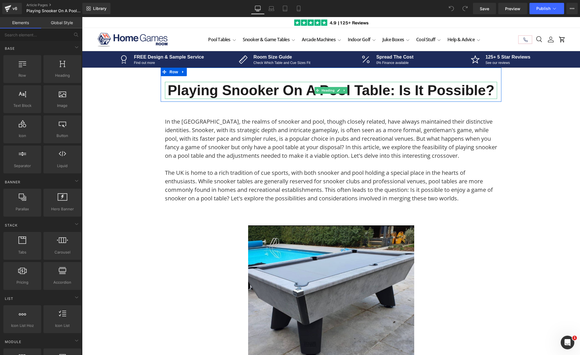
click at [262, 89] on h1 "Playing Snooker on a Pool Table: Is It Possible?" at bounding box center [331, 90] width 332 height 17
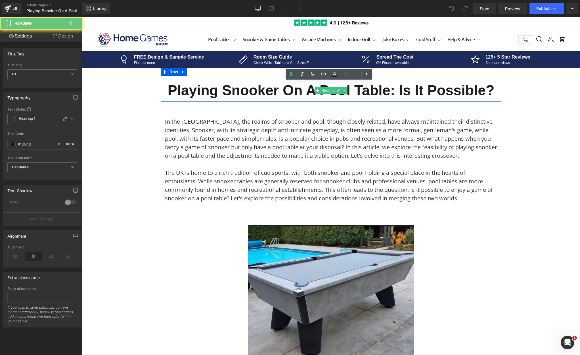
click at [285, 89] on h1 "Playing Snooker on a Pool Table: Is It Possible?" at bounding box center [331, 90] width 332 height 17
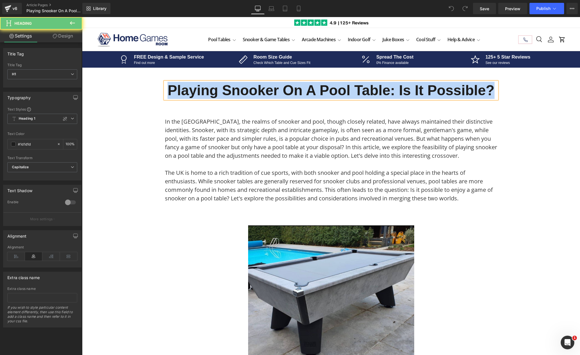
copy h1 "Playing Snooker on a Pool Table: Is It Possible?"
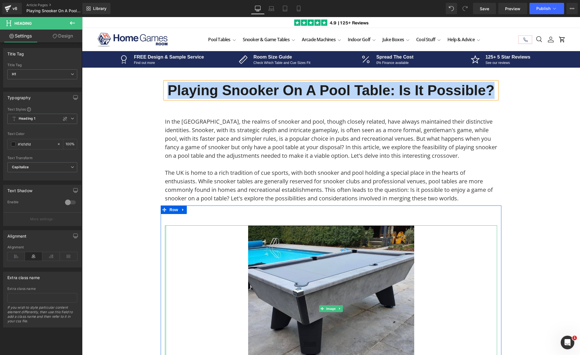
click at [165, 263] on div "Image" at bounding box center [331, 308] width 332 height 166
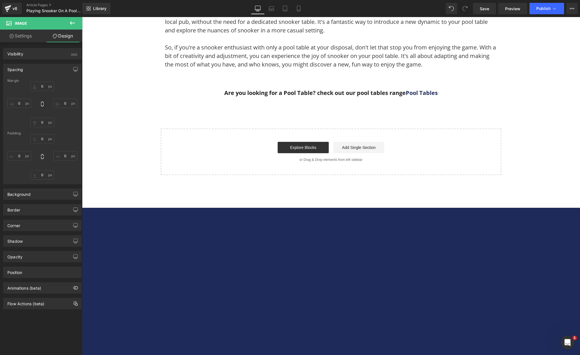
scroll to position [1904, 0]
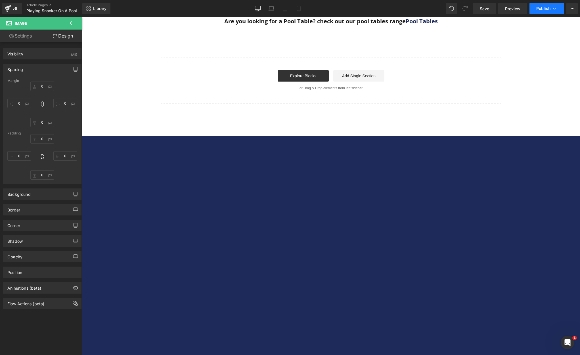
click at [548, 8] on span "Publish" at bounding box center [543, 8] width 14 height 5
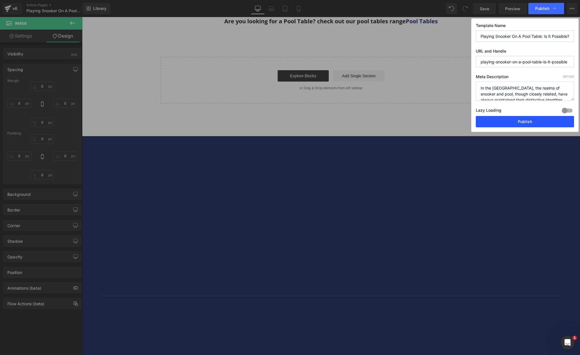
click at [497, 124] on button "Publish" at bounding box center [525, 121] width 98 height 11
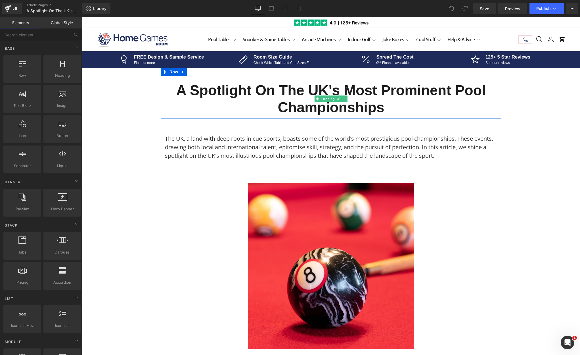
click at [239, 105] on h1 "A Spotlight on the UK's Most Prominent Pool Championships" at bounding box center [331, 99] width 332 height 34
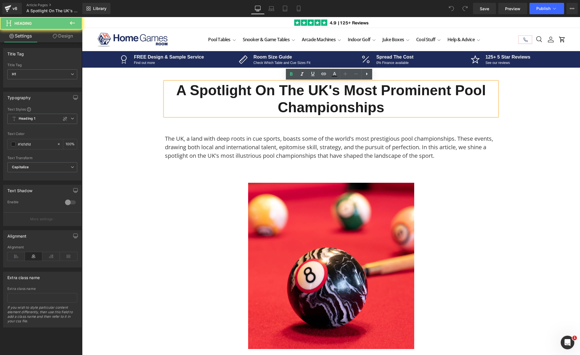
click at [261, 95] on h1 "A Spotlight on the UK's Most Prominent Pool Championships" at bounding box center [331, 99] width 332 height 34
click at [266, 92] on h1 "A Spotlight on the UK's Most Prominent Pool Championships" at bounding box center [331, 99] width 332 height 34
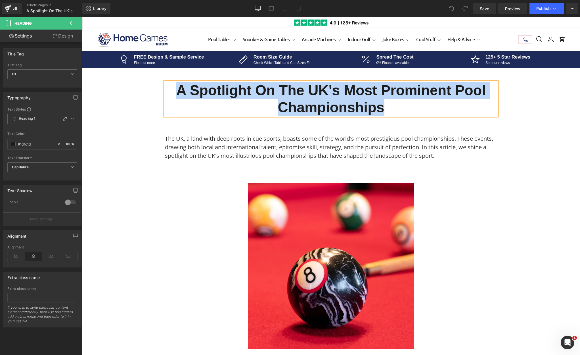
copy h1 "A Spotlight on the UK's Most Prominent Pool Championships"
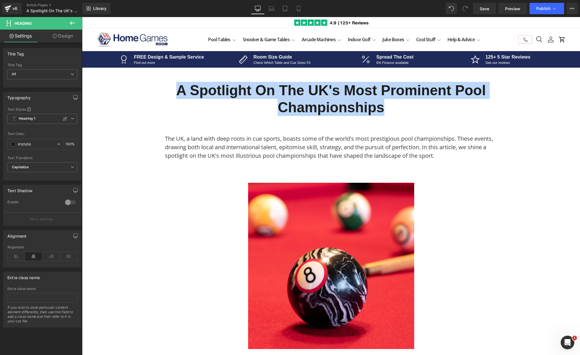
drag, startPoint x: 139, startPoint y: 191, endPoint x: 196, endPoint y: 207, distance: 59.3
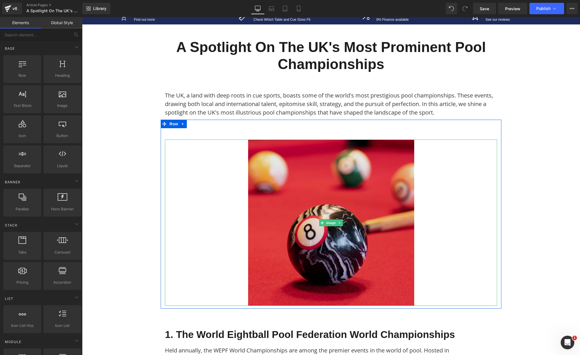
scroll to position [114, 0]
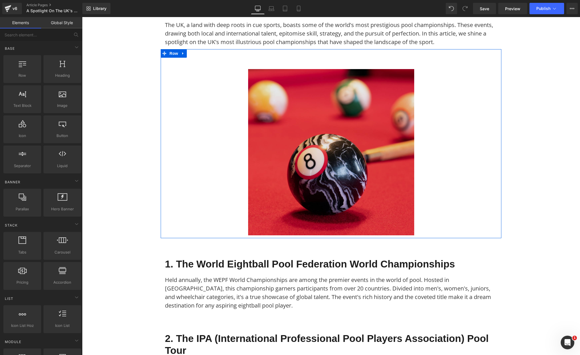
click at [320, 183] on img at bounding box center [331, 152] width 166 height 166
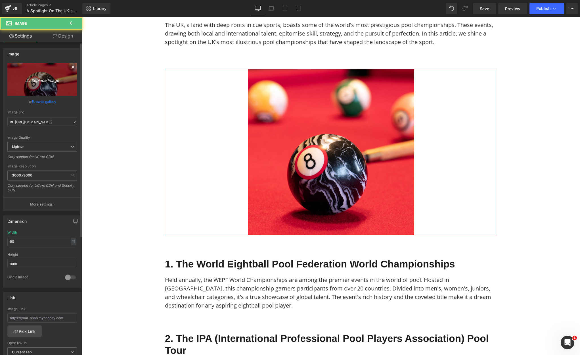
click at [47, 81] on icon "Replace Image" at bounding box center [42, 79] width 45 height 7
type input "C:\fakepath\Pool Tables Free Images (75).png"
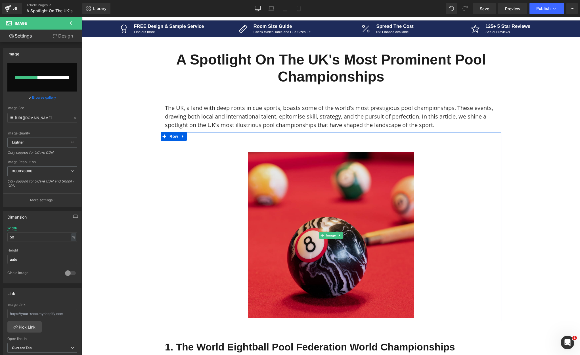
scroll to position [28, 0]
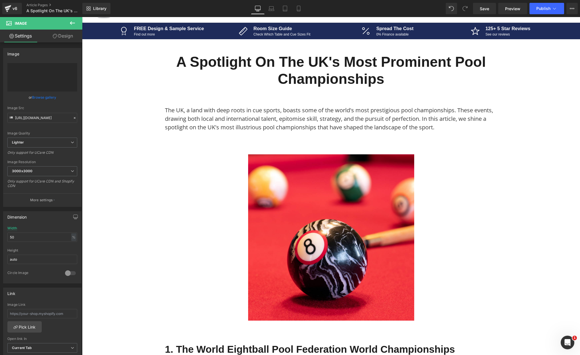
type input "[URL][DOMAIN_NAME]"
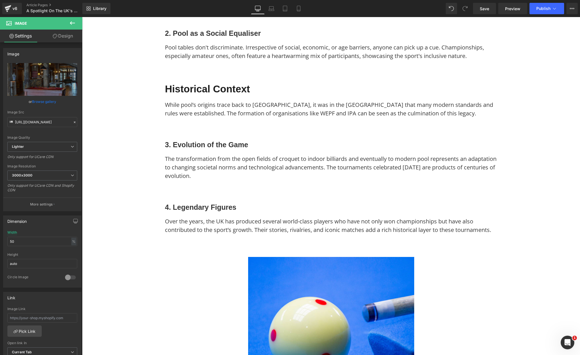
scroll to position [1136, 0]
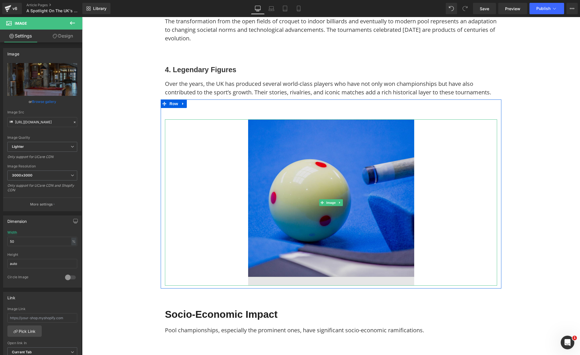
click at [335, 202] on img at bounding box center [331, 202] width 166 height 166
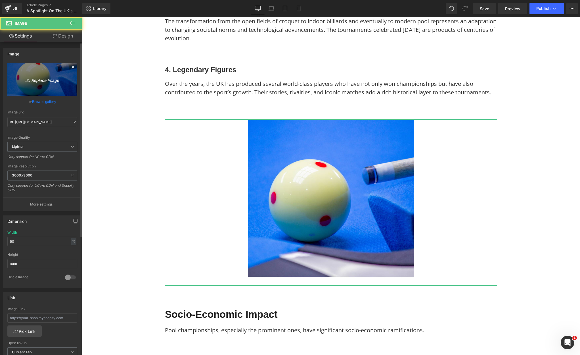
click at [47, 78] on icon "Replace Image" at bounding box center [42, 79] width 45 height 7
type input "C:\fakepath\Pool Tables Free Images (76).png"
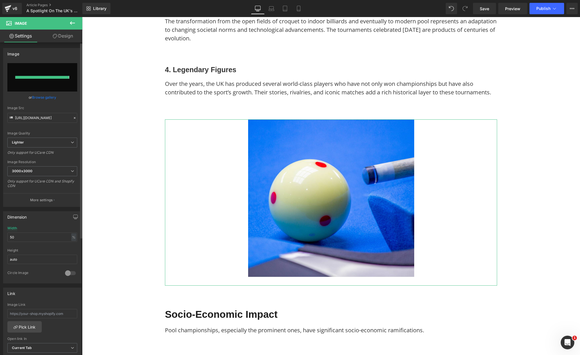
type input "[URL][DOMAIN_NAME]"
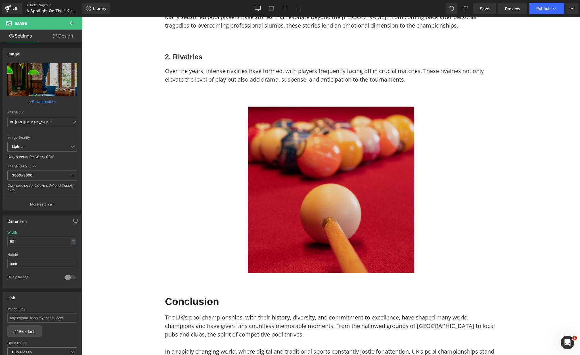
scroll to position [1704, 0]
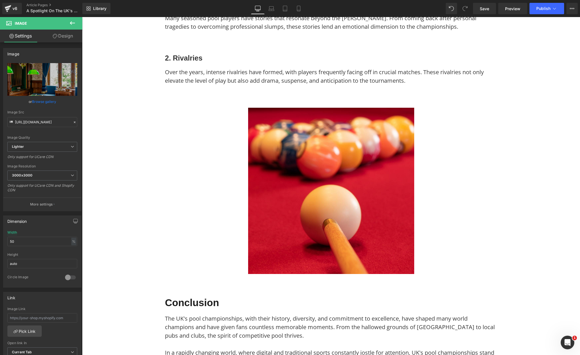
click at [303, 183] on img at bounding box center [331, 191] width 166 height 166
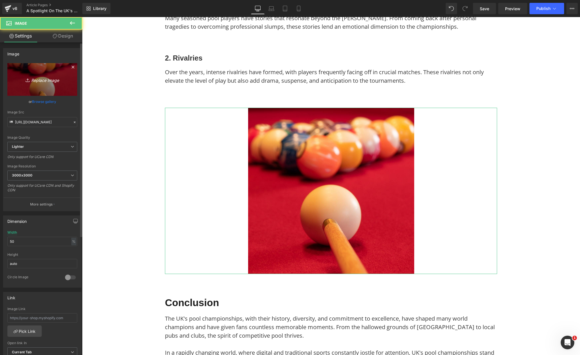
click at [40, 84] on link "Replace Image" at bounding box center [42, 79] width 70 height 33
type input "C:\fakepath\Pool Tables Free Images (77).png"
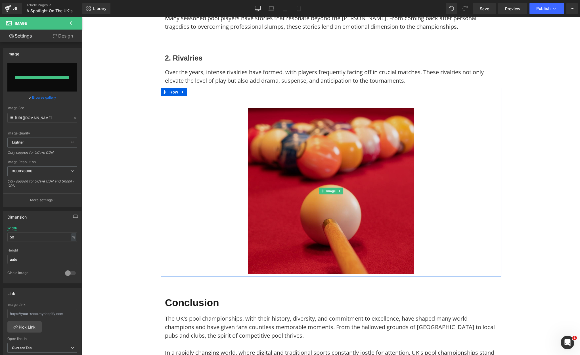
type input "[URL][DOMAIN_NAME]"
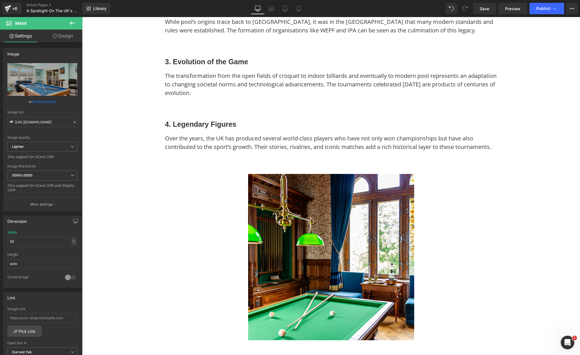
scroll to position [1022, 0]
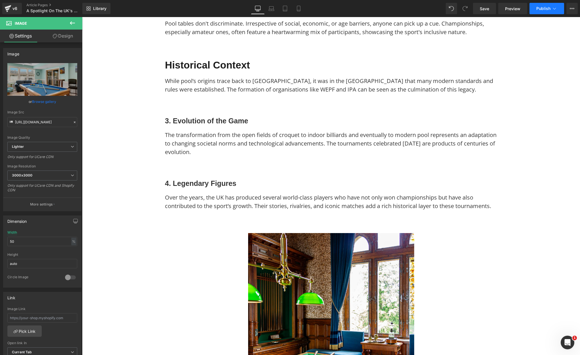
click at [547, 10] on span "Publish" at bounding box center [543, 8] width 14 height 5
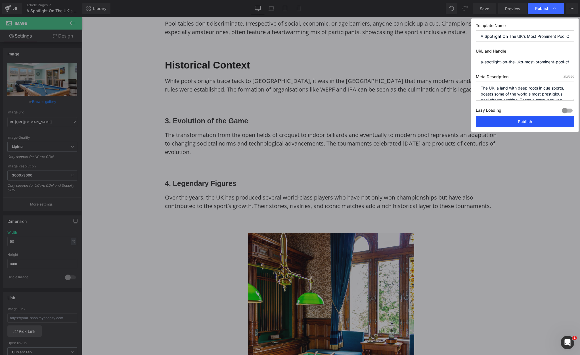
click at [488, 120] on button "Publish" at bounding box center [525, 121] width 98 height 11
